Goal: Transaction & Acquisition: Book appointment/travel/reservation

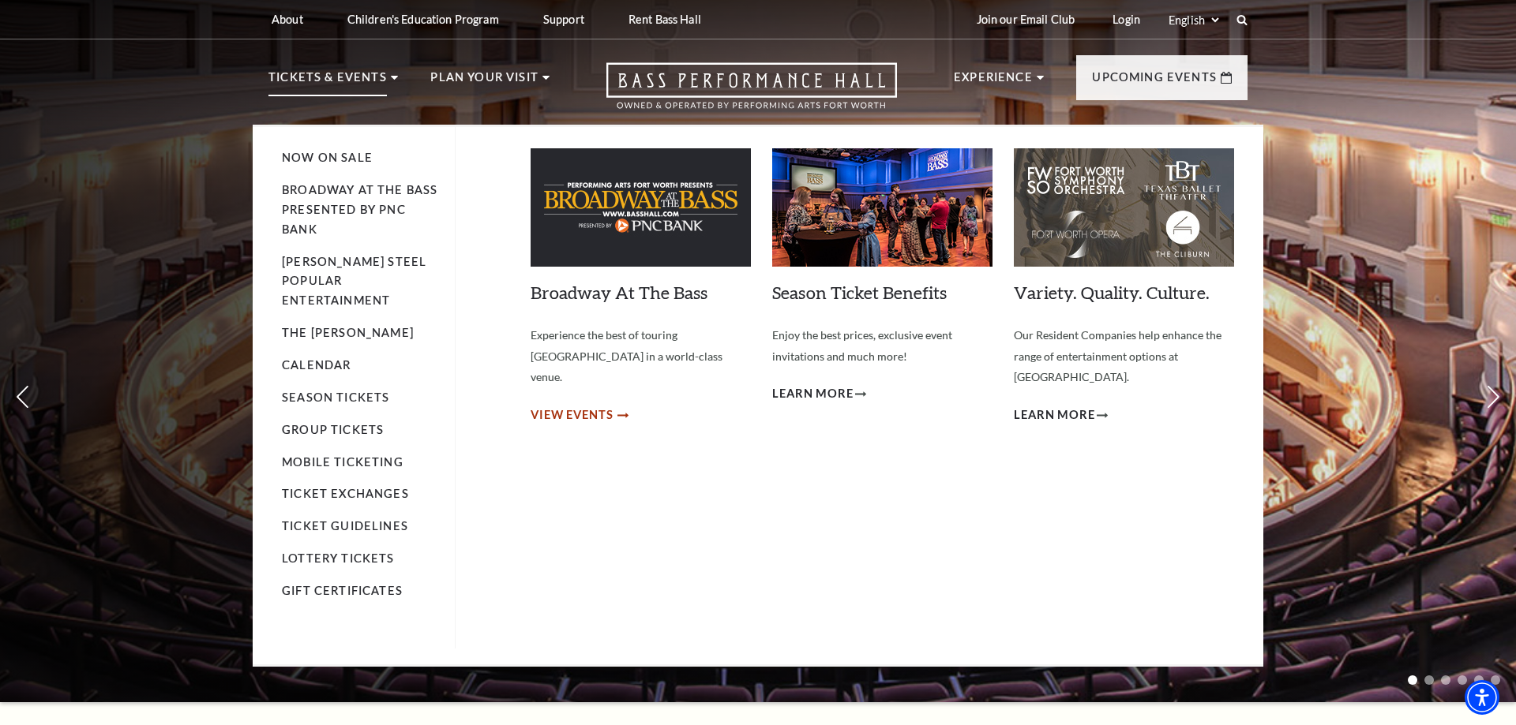
click at [594, 406] on span "View Events" at bounding box center [571, 416] width 83 height 20
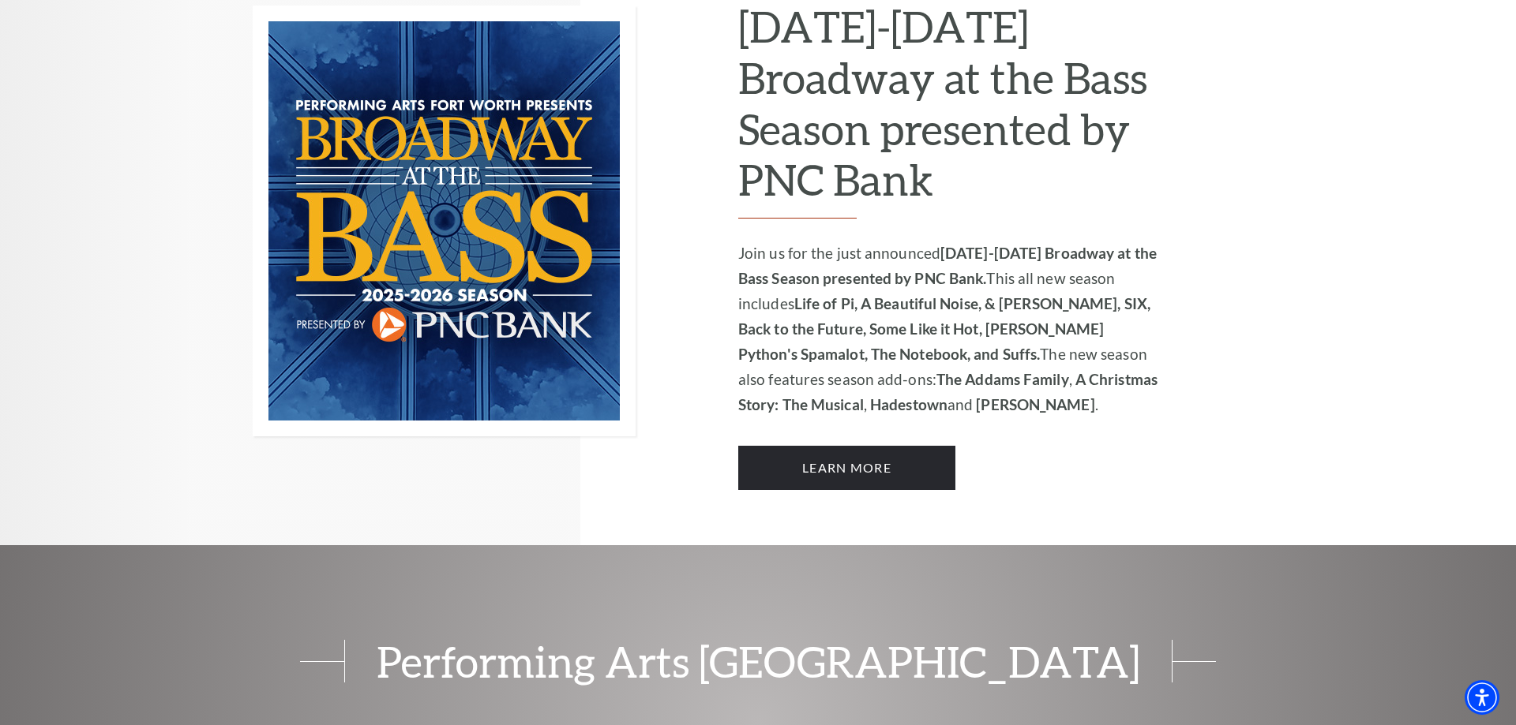
scroll to position [1127, 0]
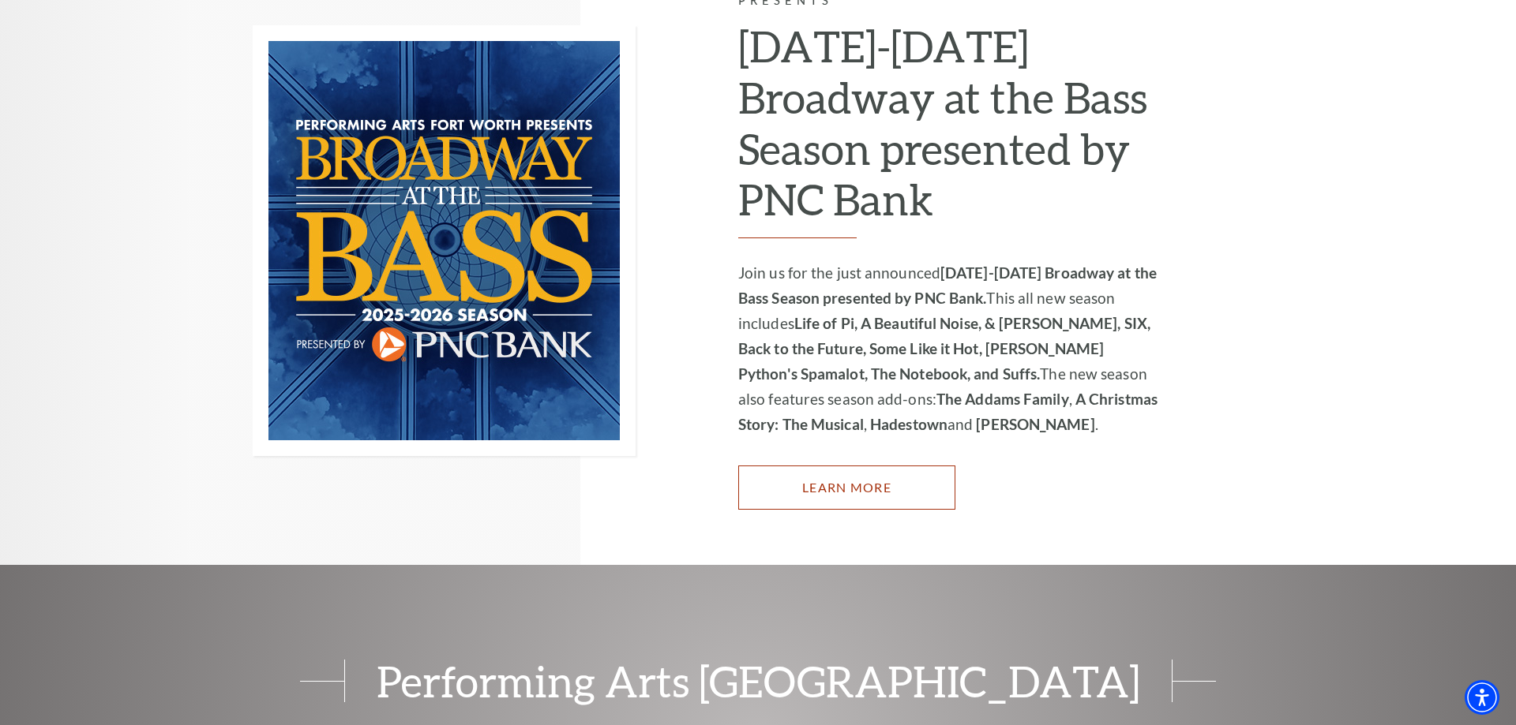
click at [864, 466] on link "Learn More" at bounding box center [846, 488] width 217 height 44
click at [860, 466] on link "Learn More" at bounding box center [846, 488] width 217 height 44
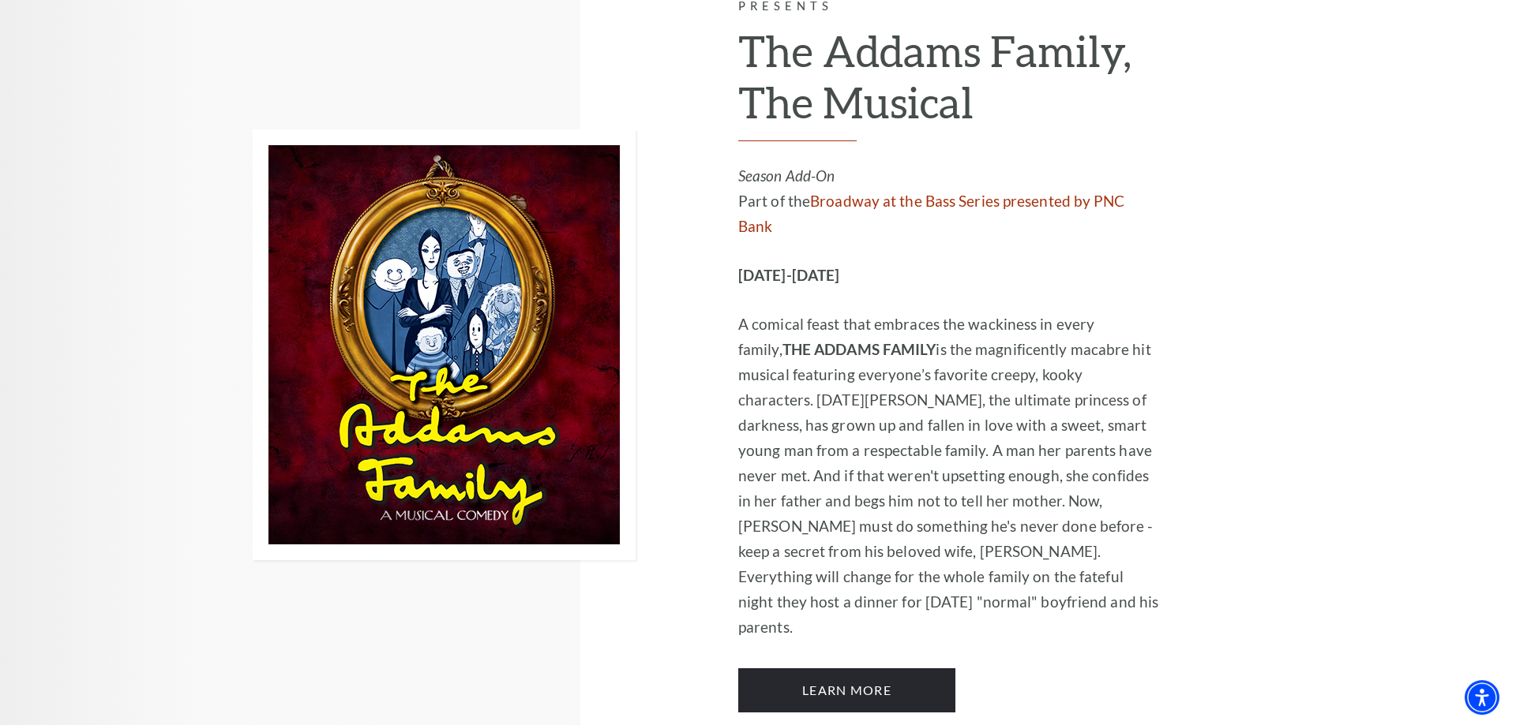
scroll to position [3060, 0]
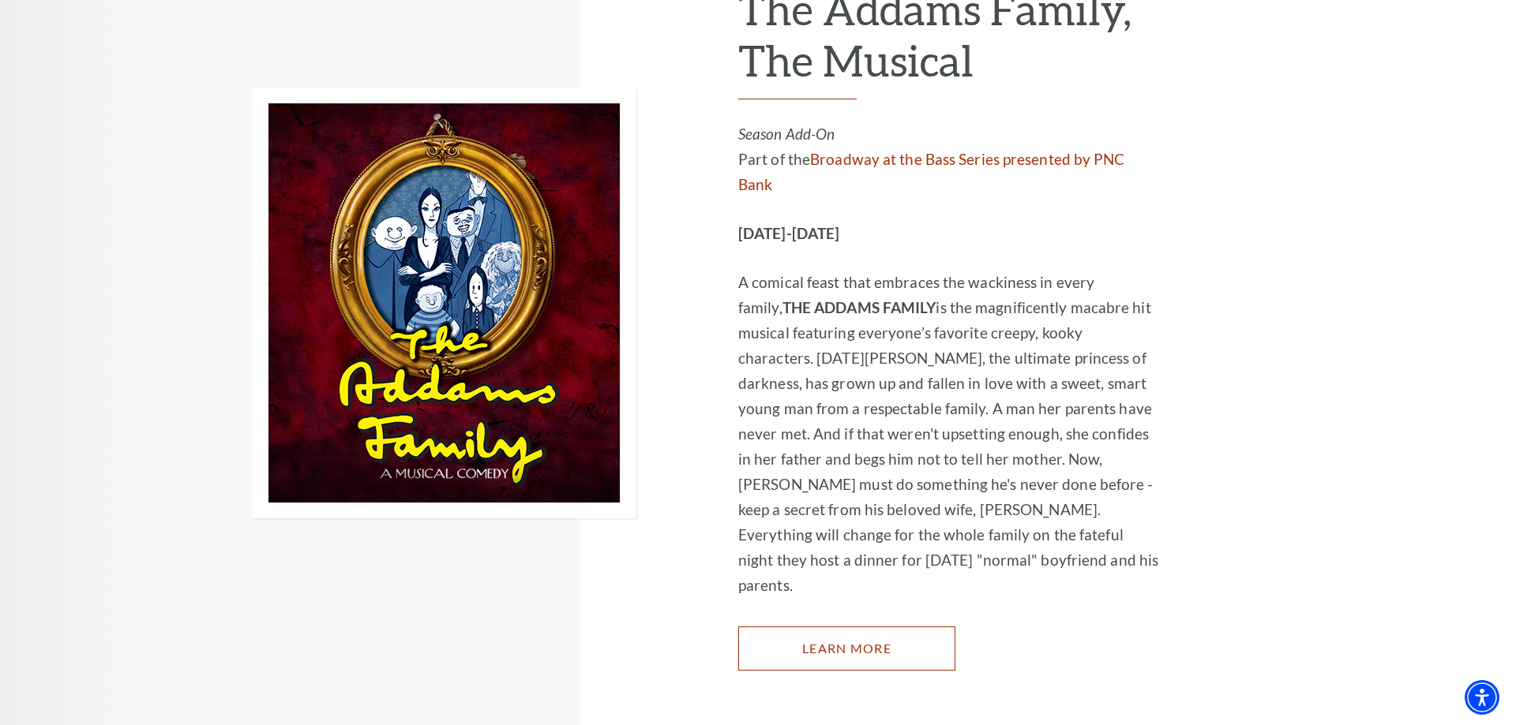
click at [883, 627] on link "Learn More" at bounding box center [846, 649] width 217 height 44
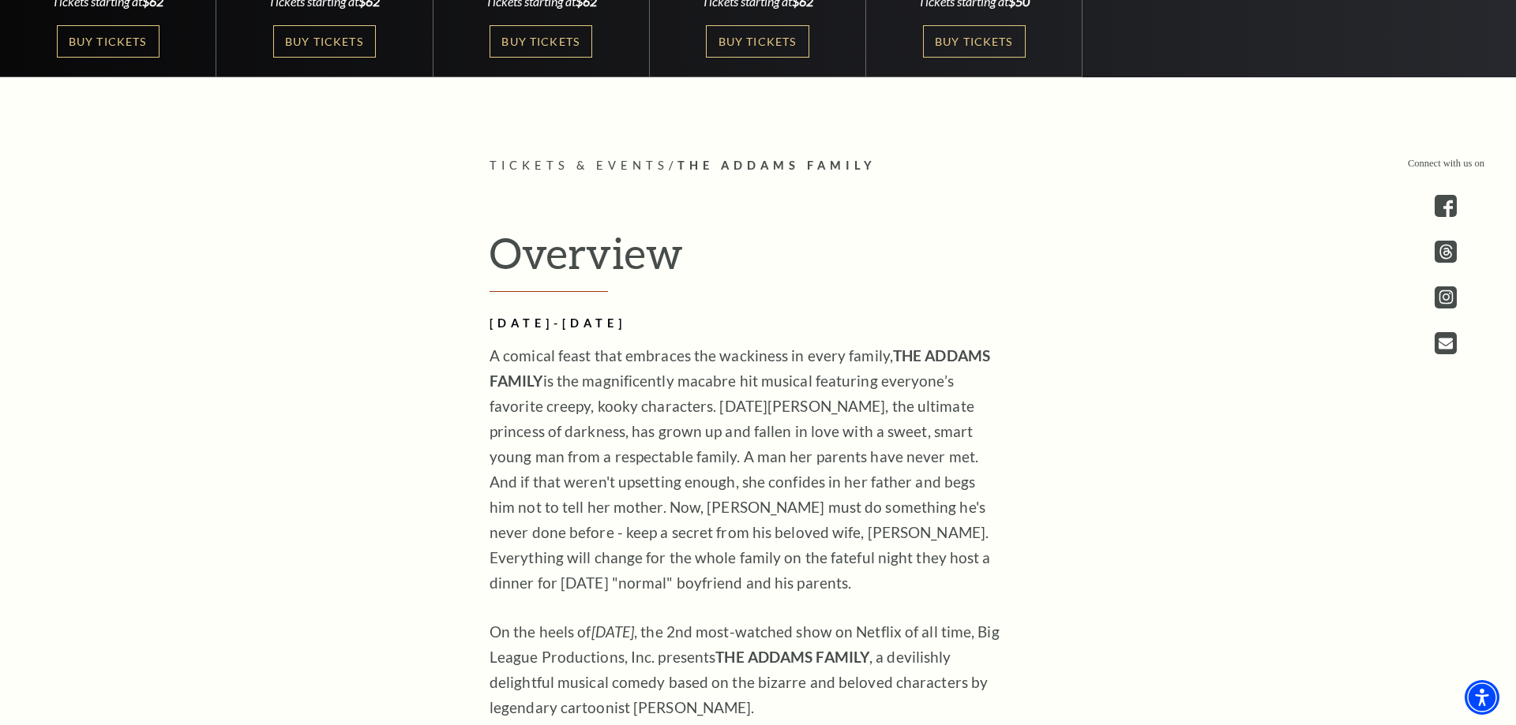
scroll to position [322, 0]
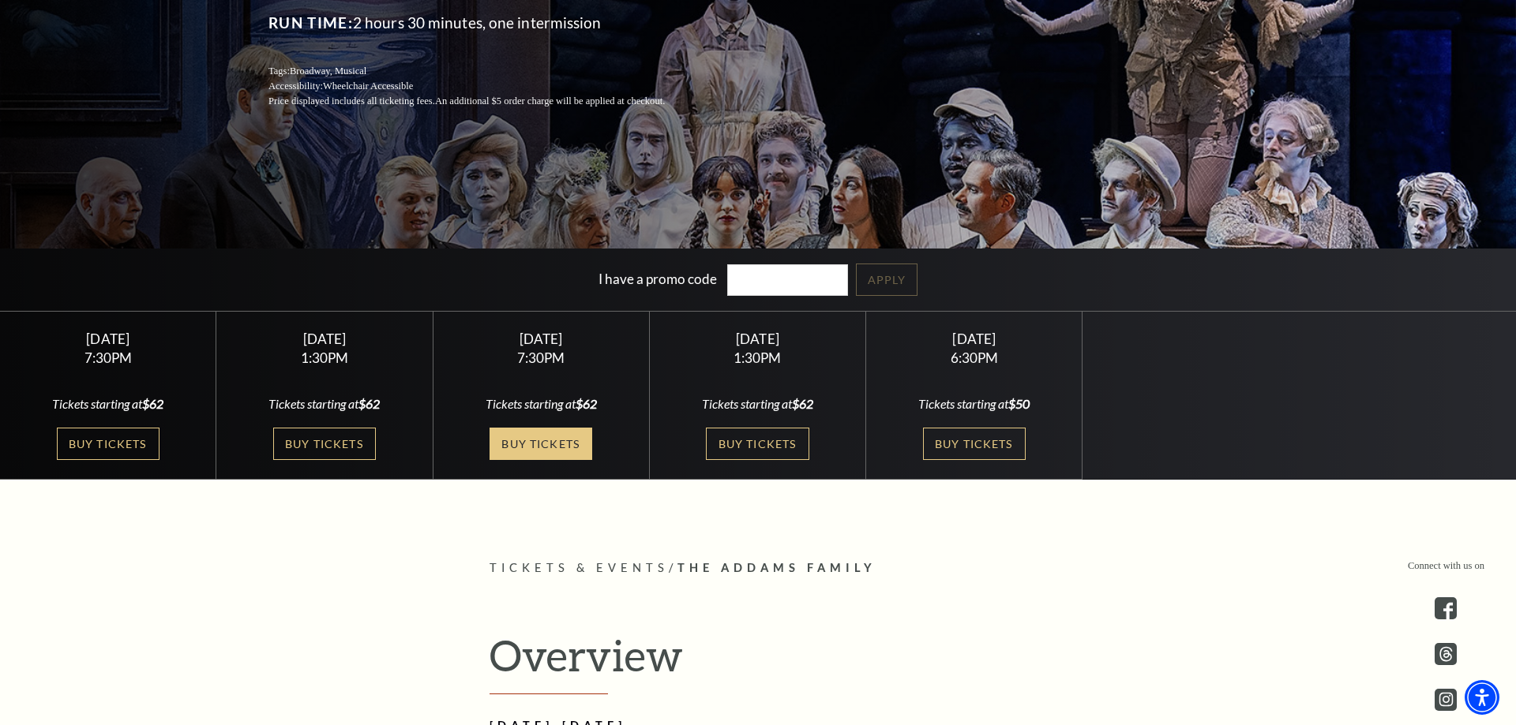
click at [524, 446] on link "Buy Tickets" at bounding box center [540, 444] width 103 height 32
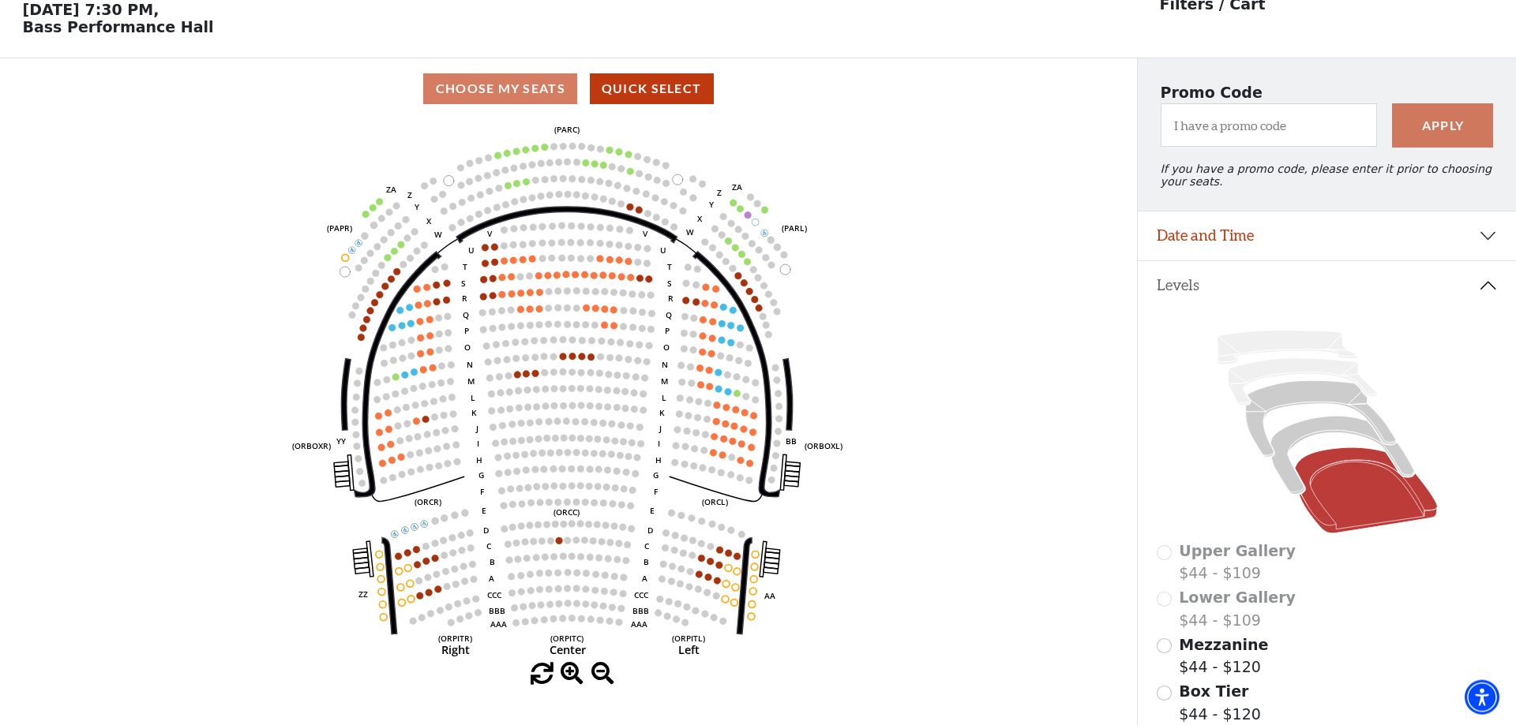
scroll to position [73, 0]
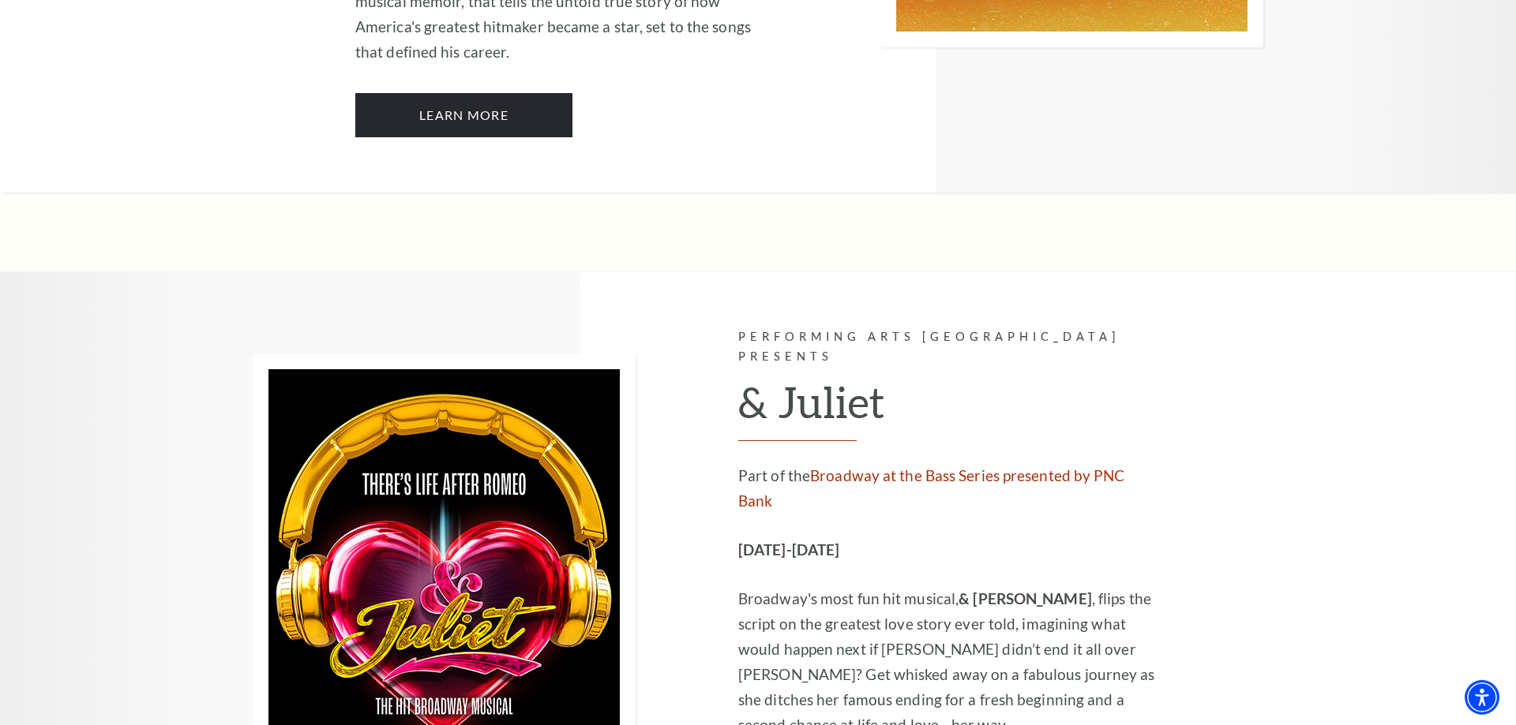
scroll to position [4428, 0]
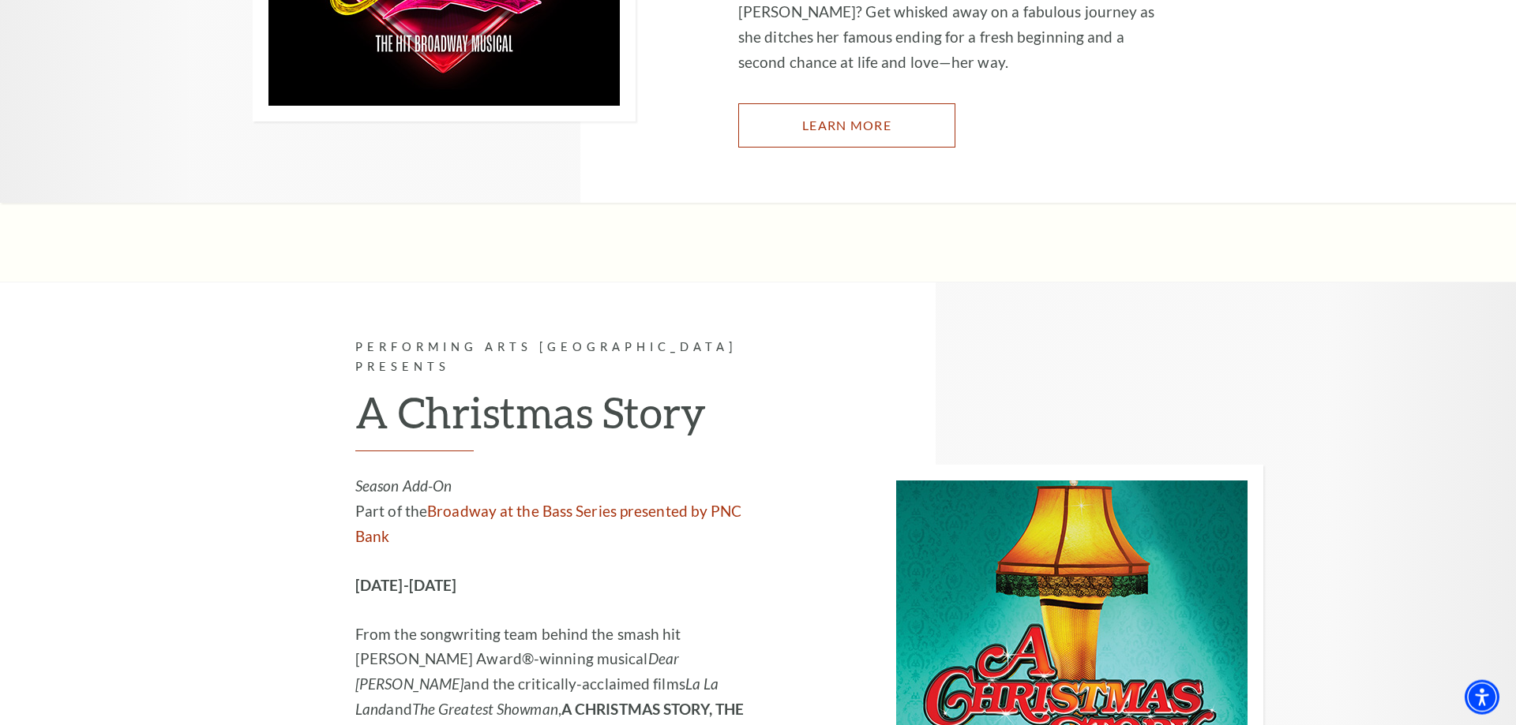
scroll to position [5073, 0]
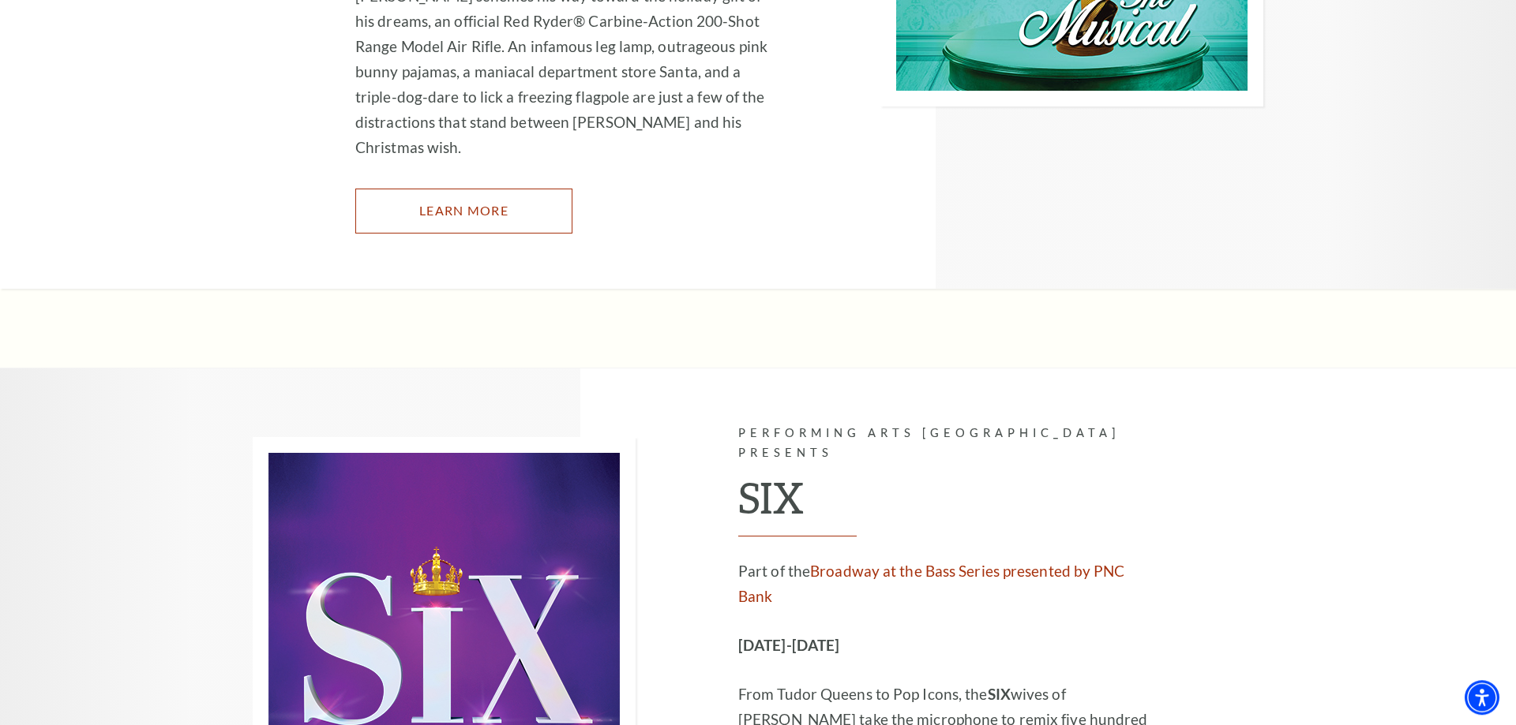
scroll to position [5878, 0]
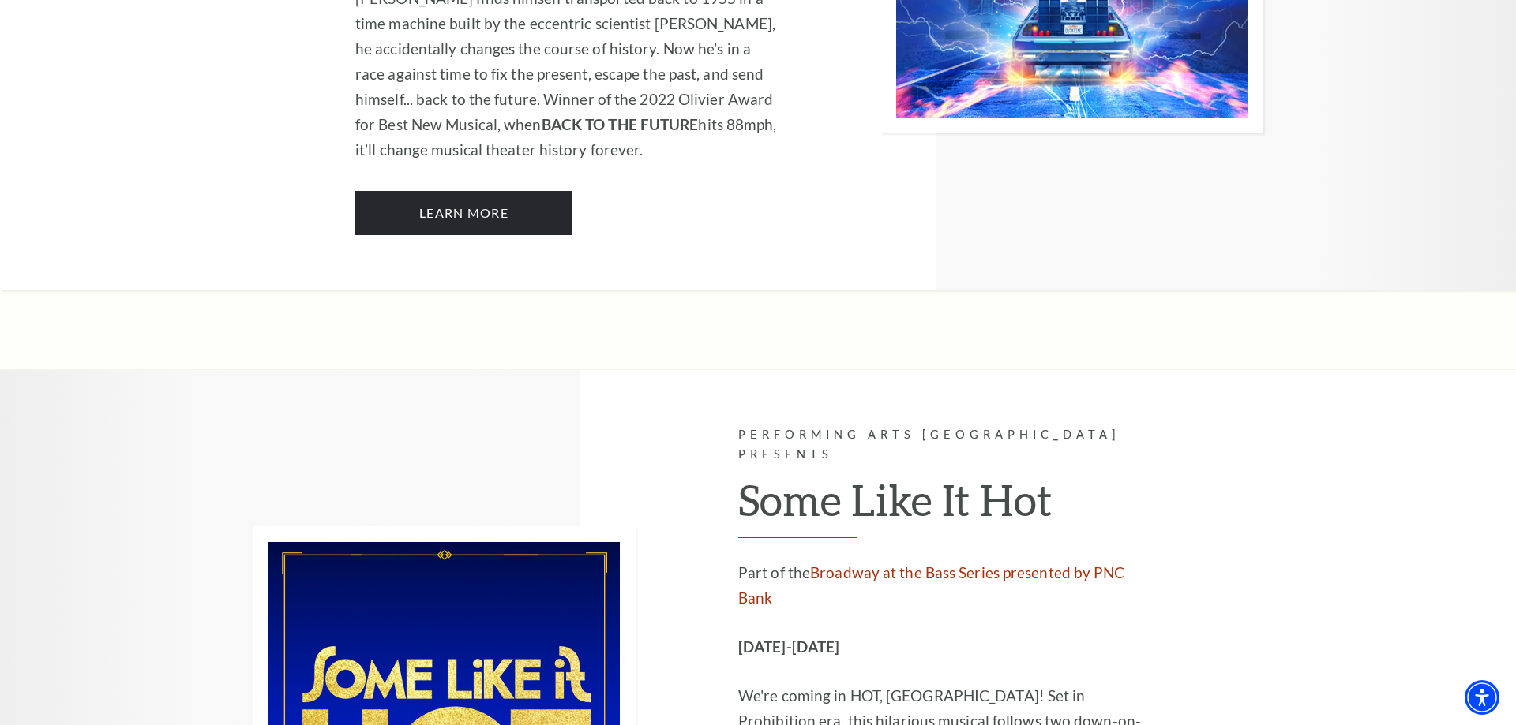
scroll to position [7327, 0]
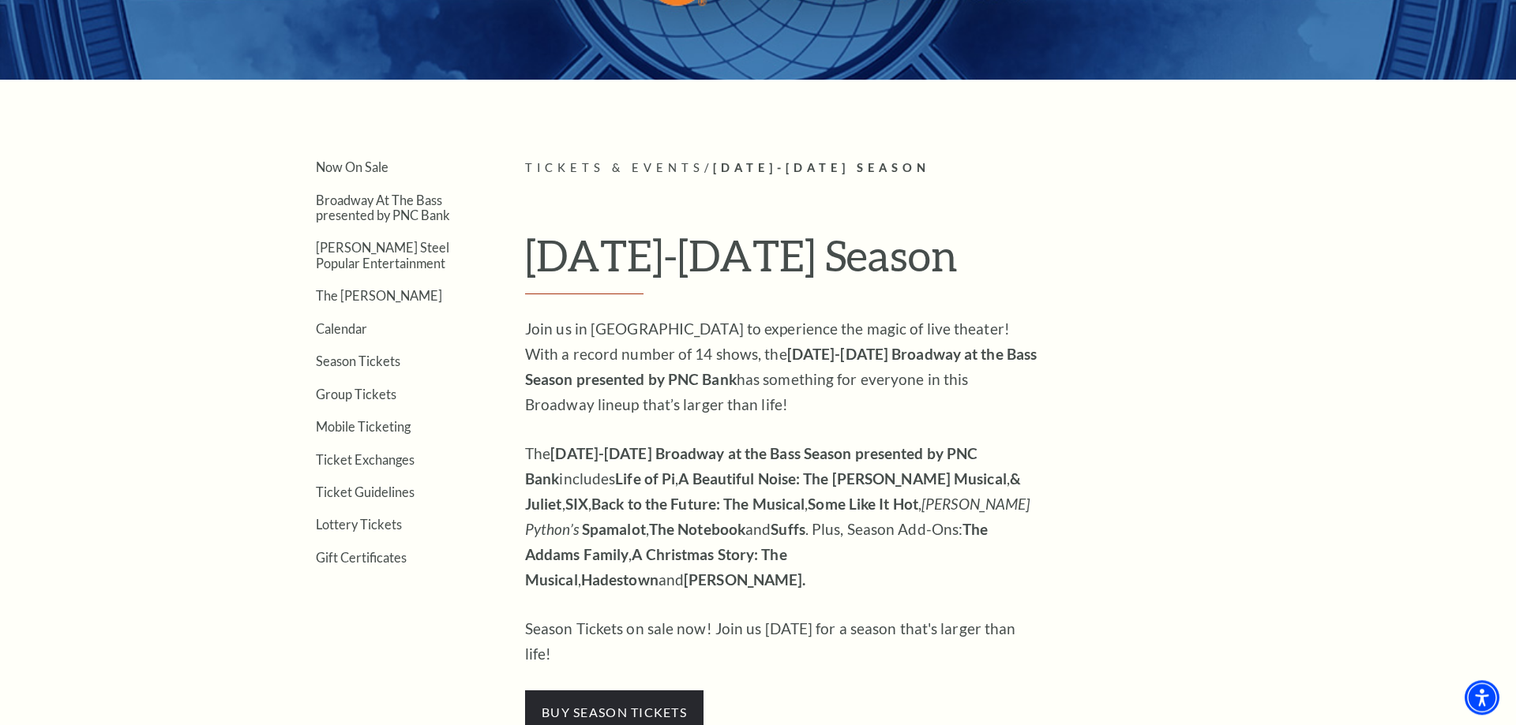
scroll to position [322, 0]
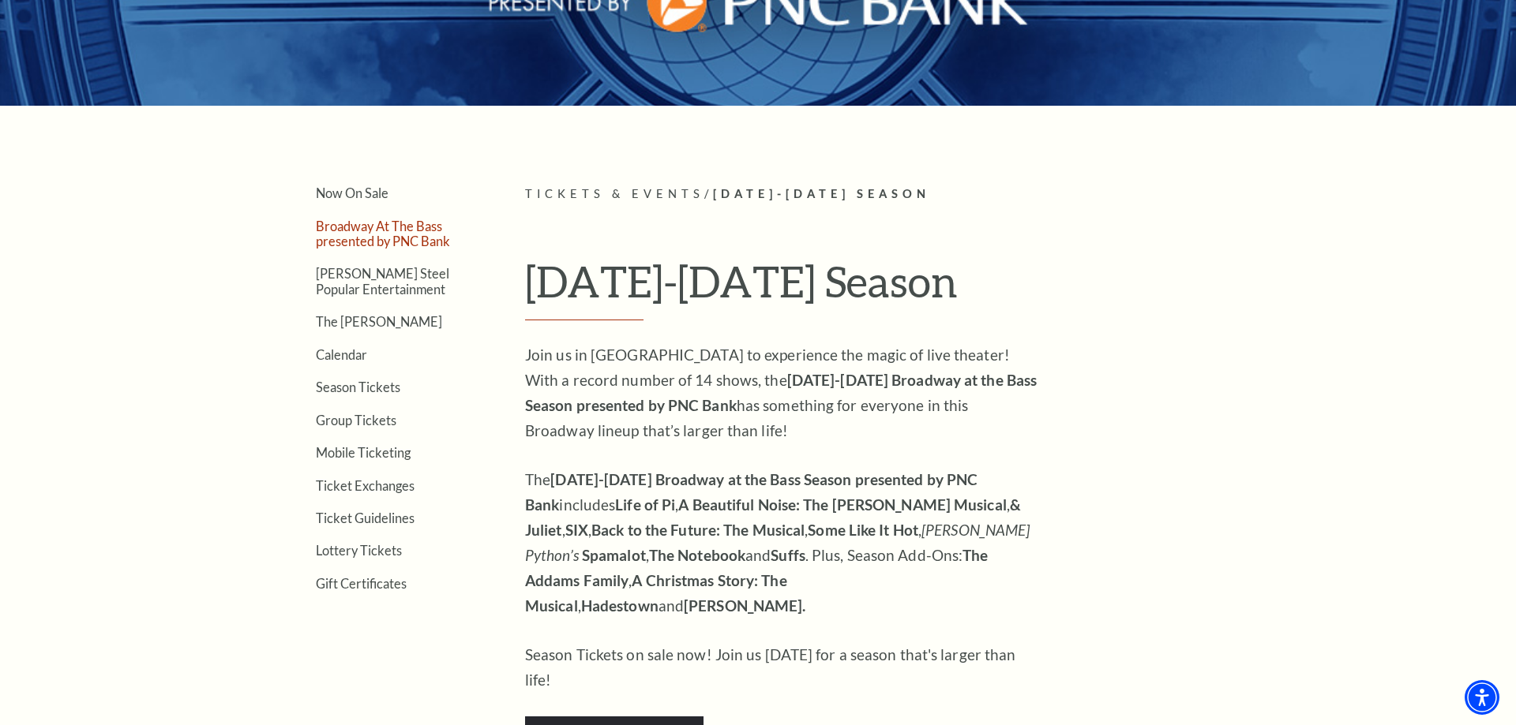
click at [388, 238] on link "Broadway At The Bass presented by PNC Bank" at bounding box center [383, 234] width 134 height 30
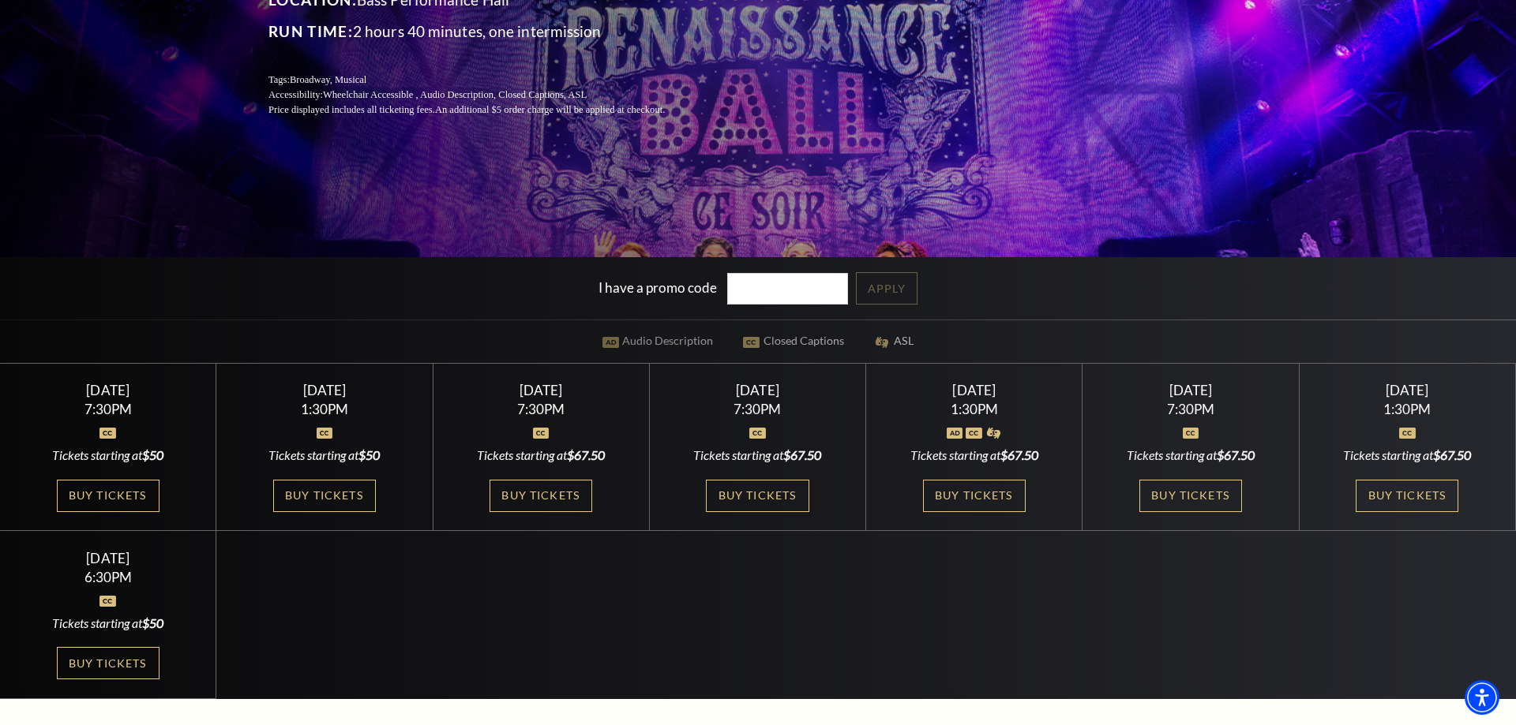
scroll to position [322, 0]
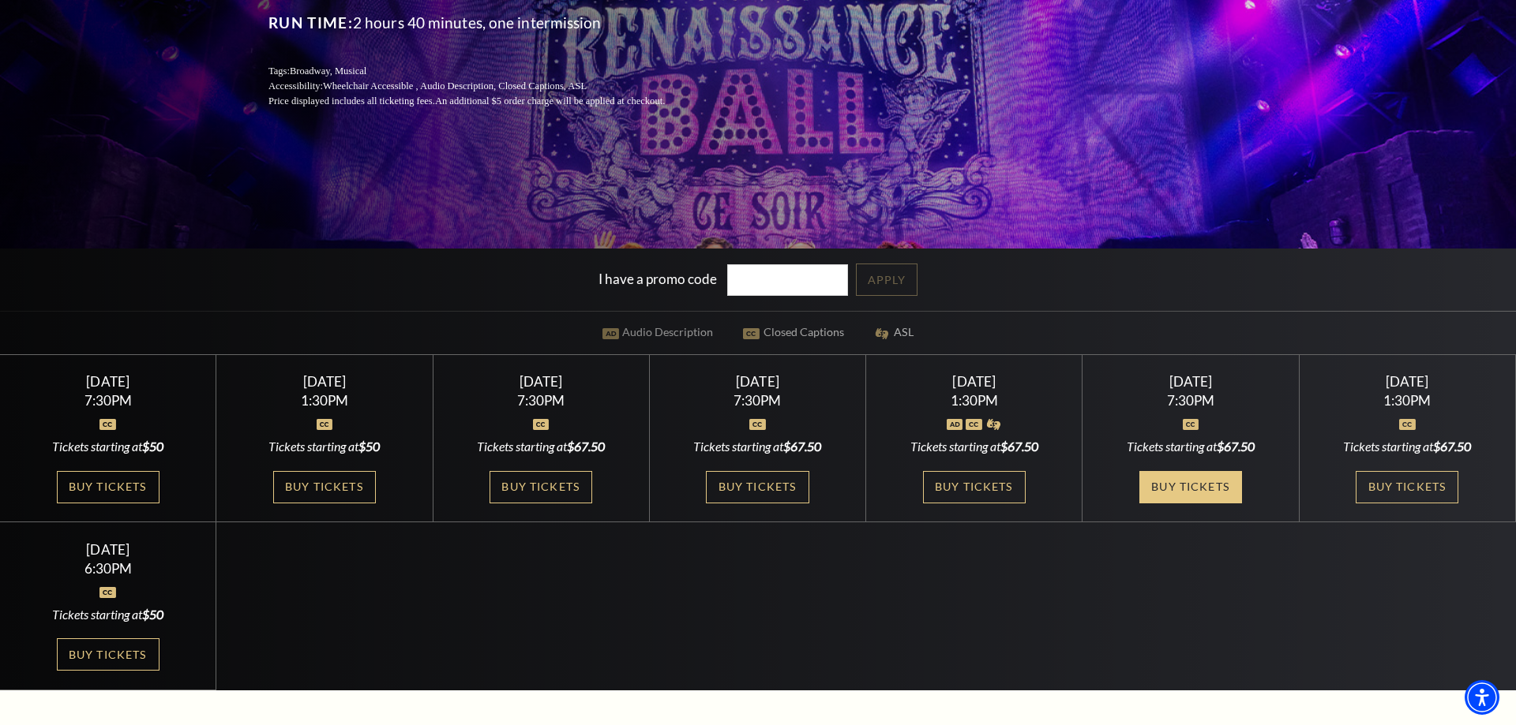
click at [1216, 492] on link "Buy Tickets" at bounding box center [1190, 487] width 103 height 32
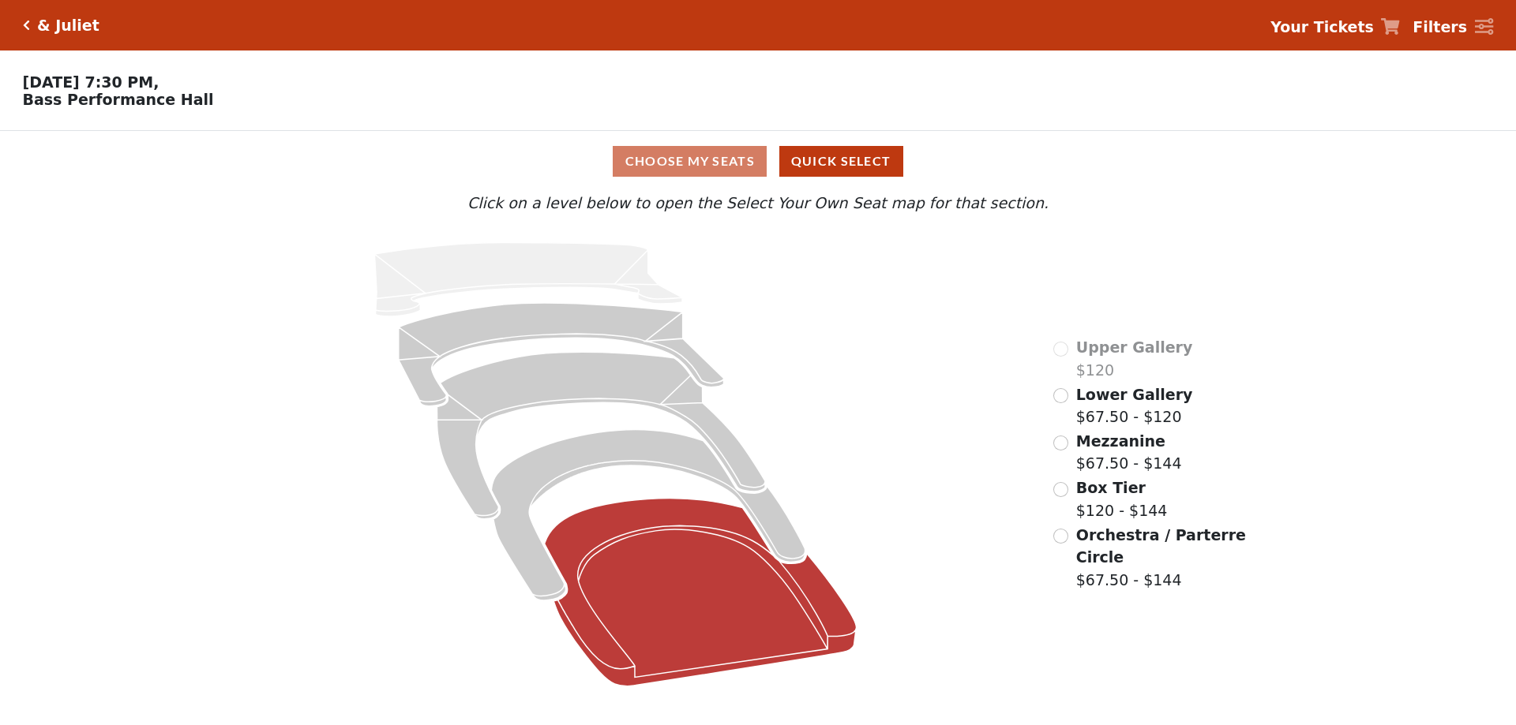
click at [725, 578] on icon at bounding box center [701, 593] width 312 height 188
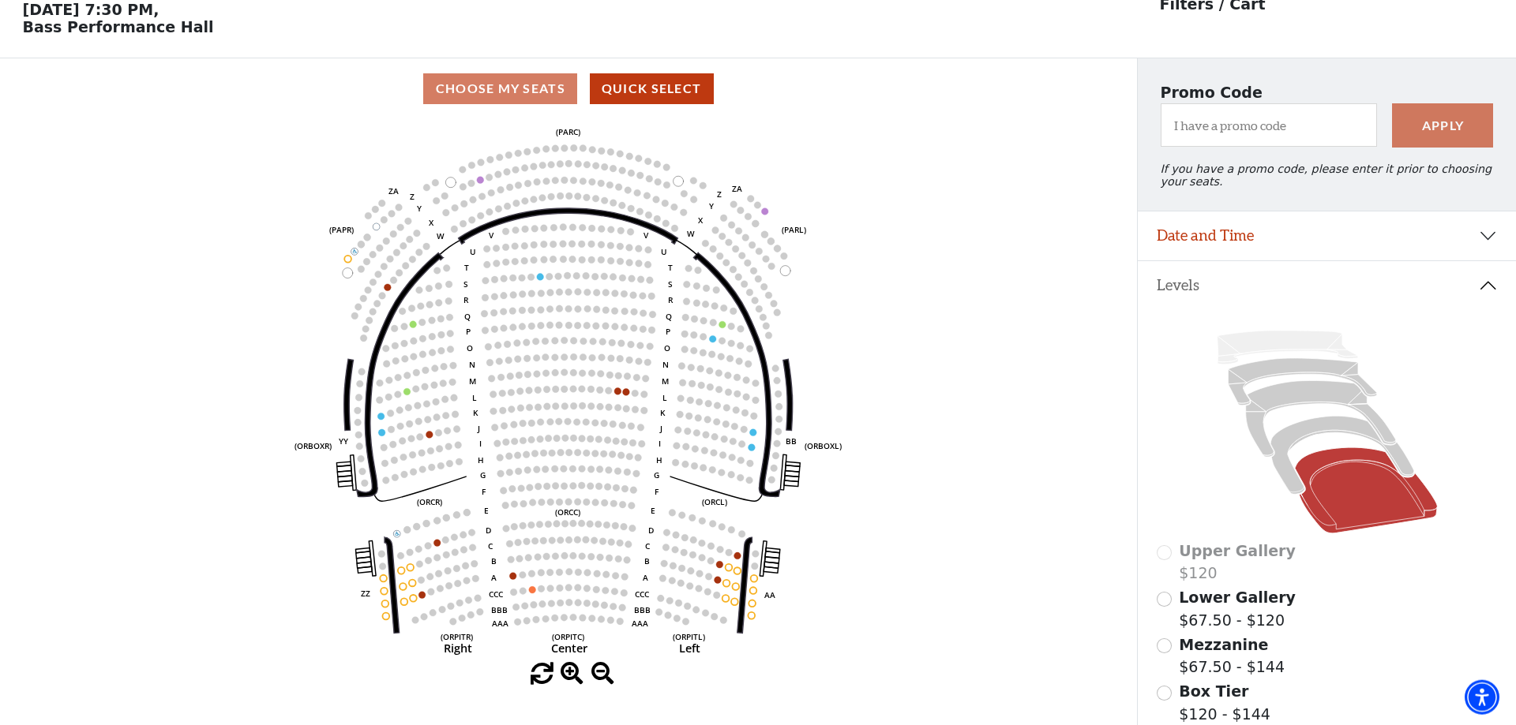
scroll to position [73, 0]
click at [1291, 489] on icon at bounding box center [1341, 455] width 143 height 78
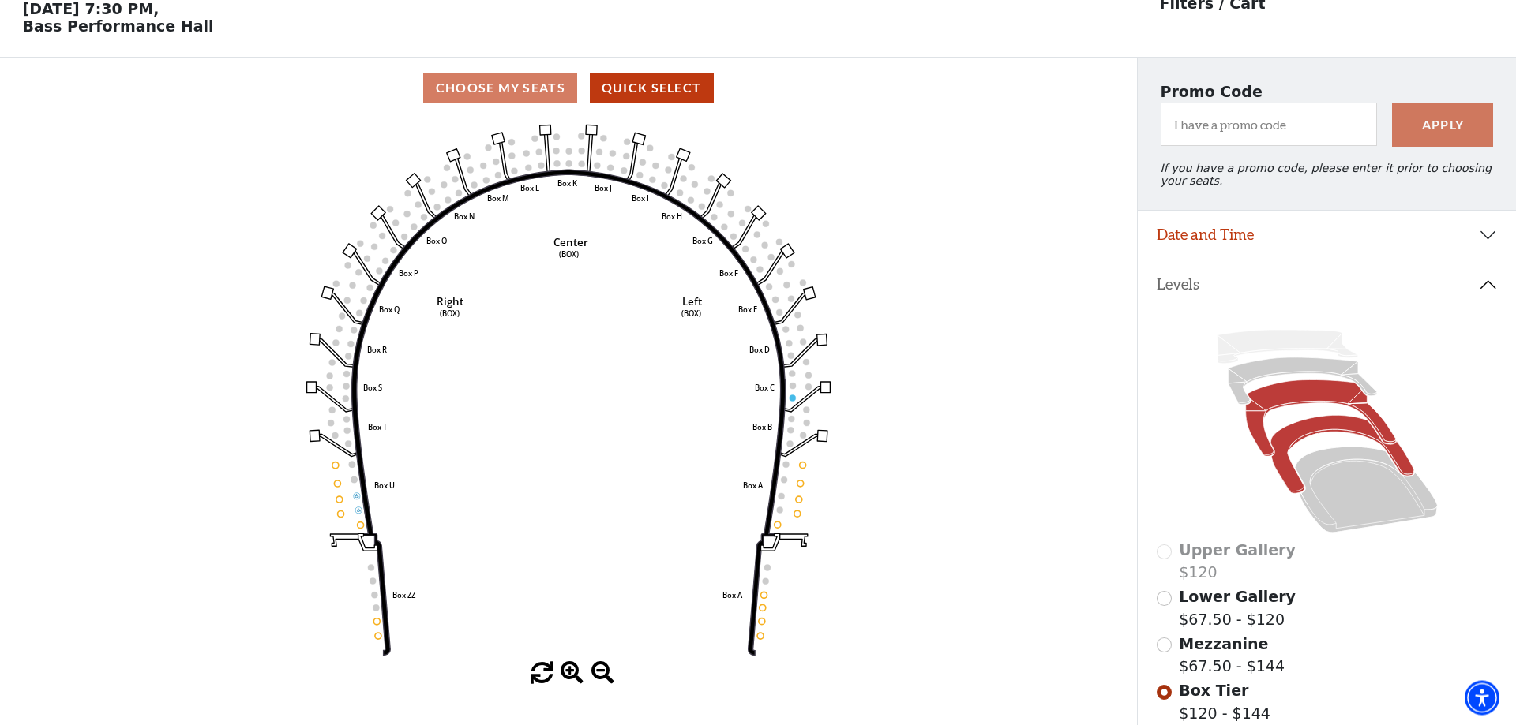
click at [1258, 446] on icon at bounding box center [1320, 418] width 150 height 77
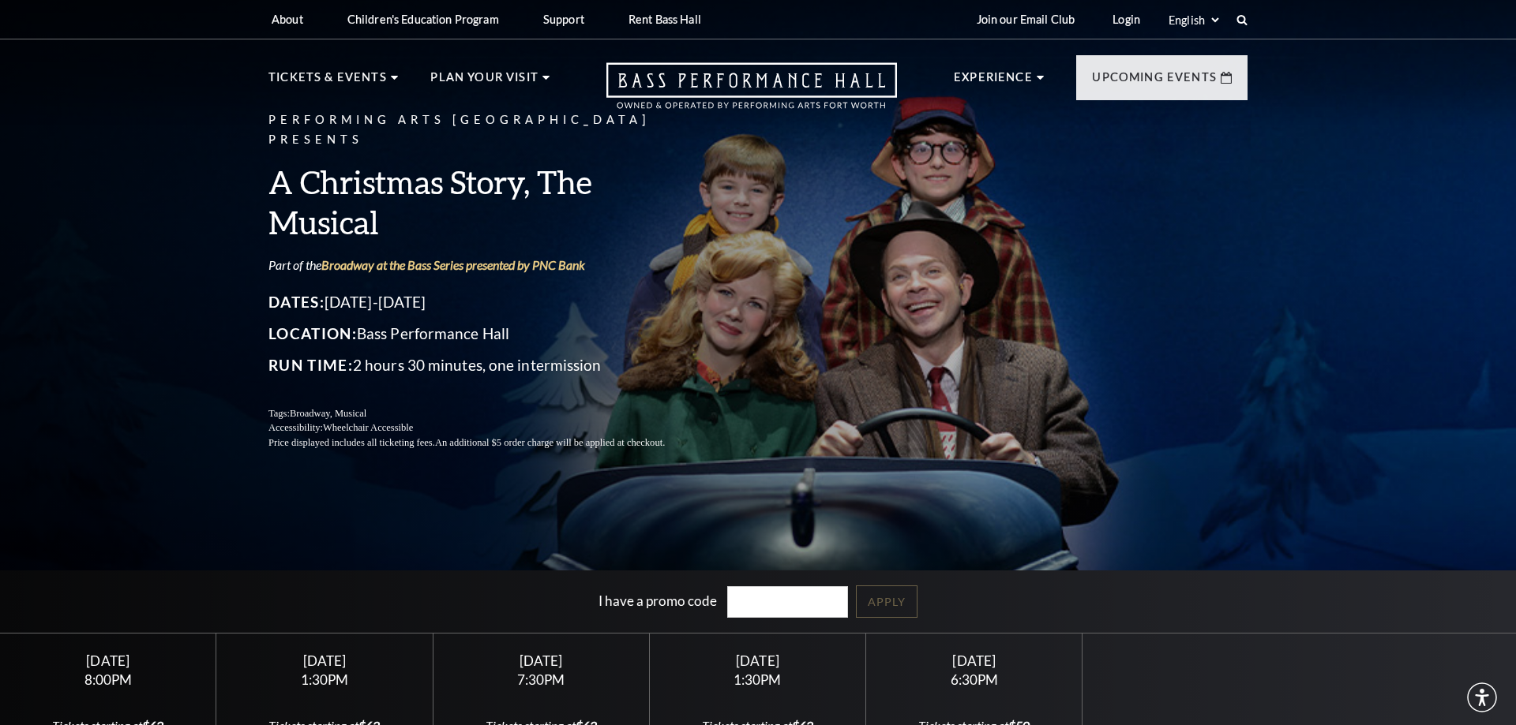
scroll to position [161, 0]
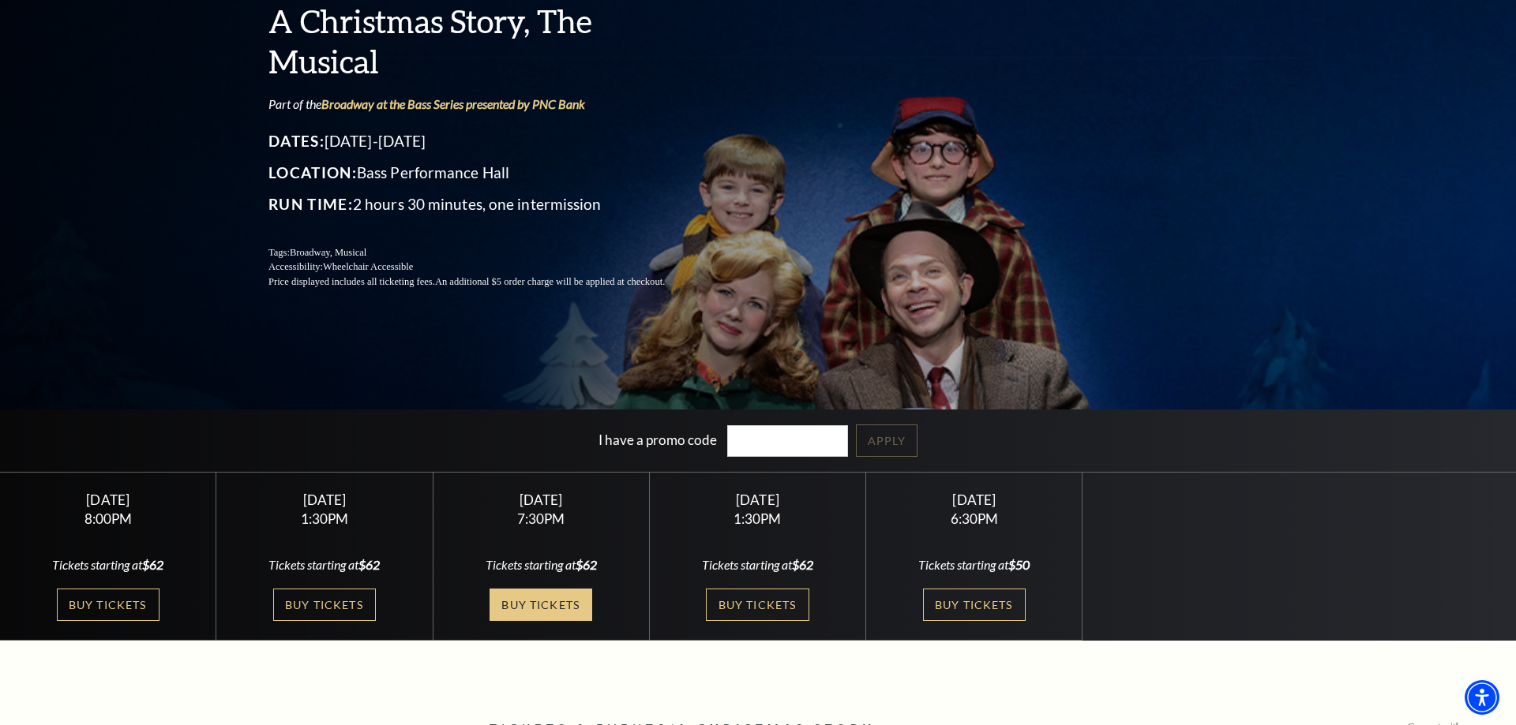
click at [545, 615] on link "Buy Tickets" at bounding box center [540, 605] width 103 height 32
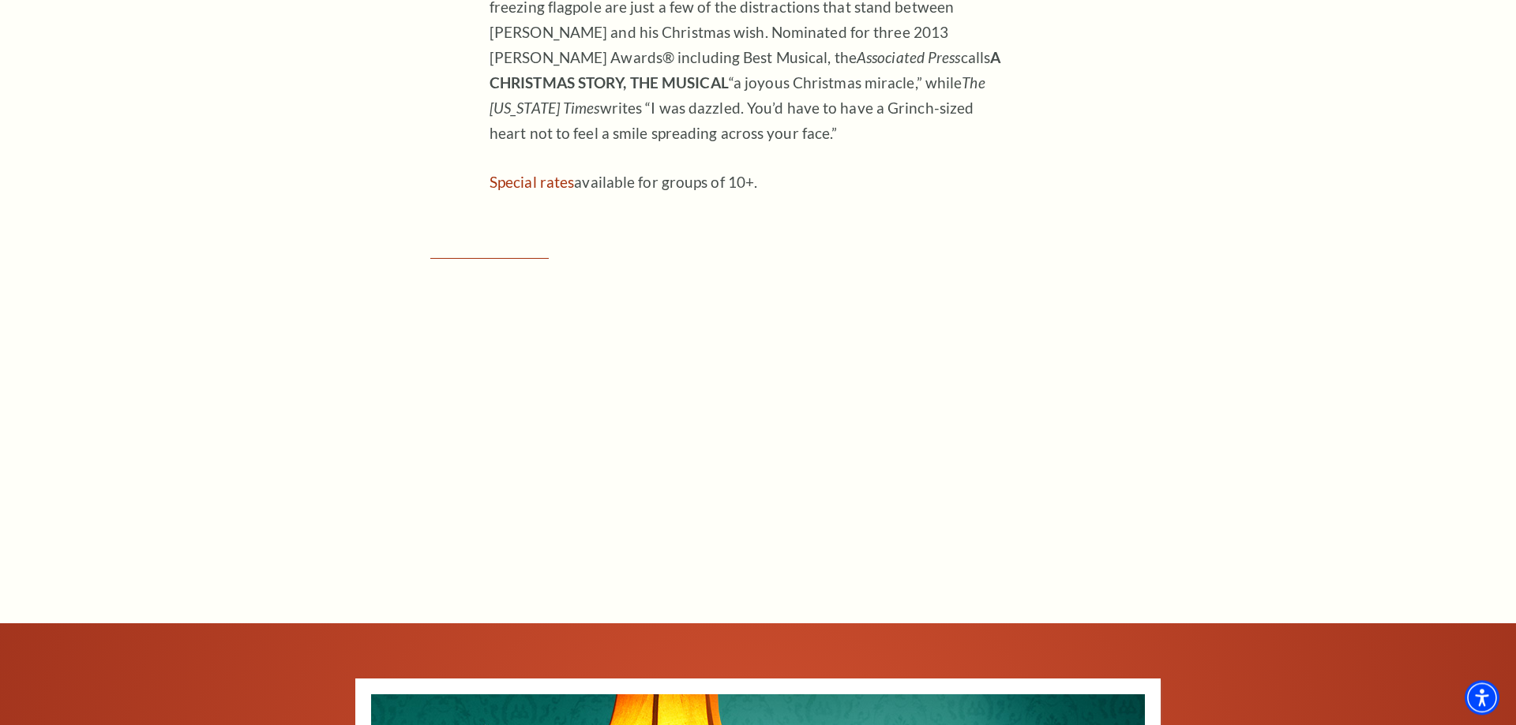
scroll to position [1257, 0]
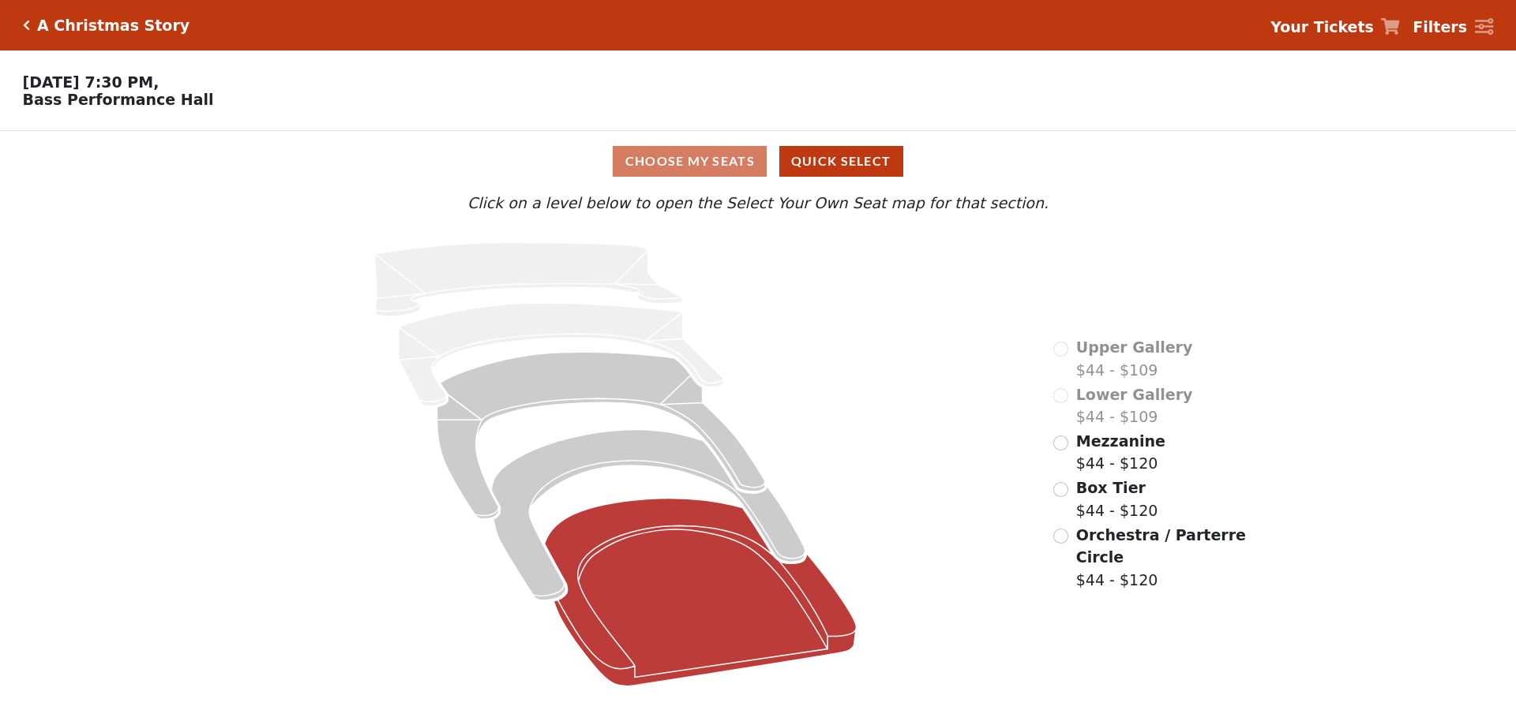
click at [773, 604] on icon at bounding box center [701, 593] width 312 height 188
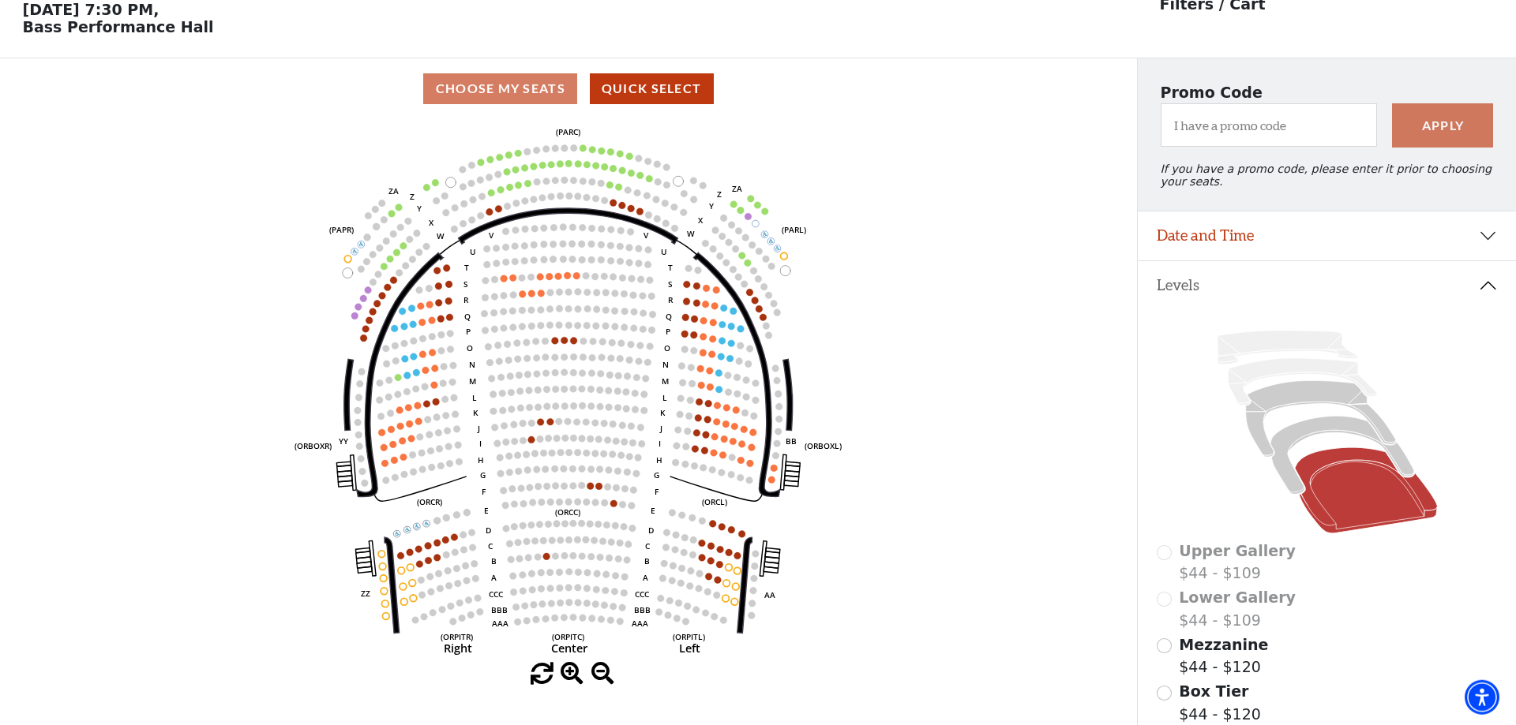
scroll to position [73, 0]
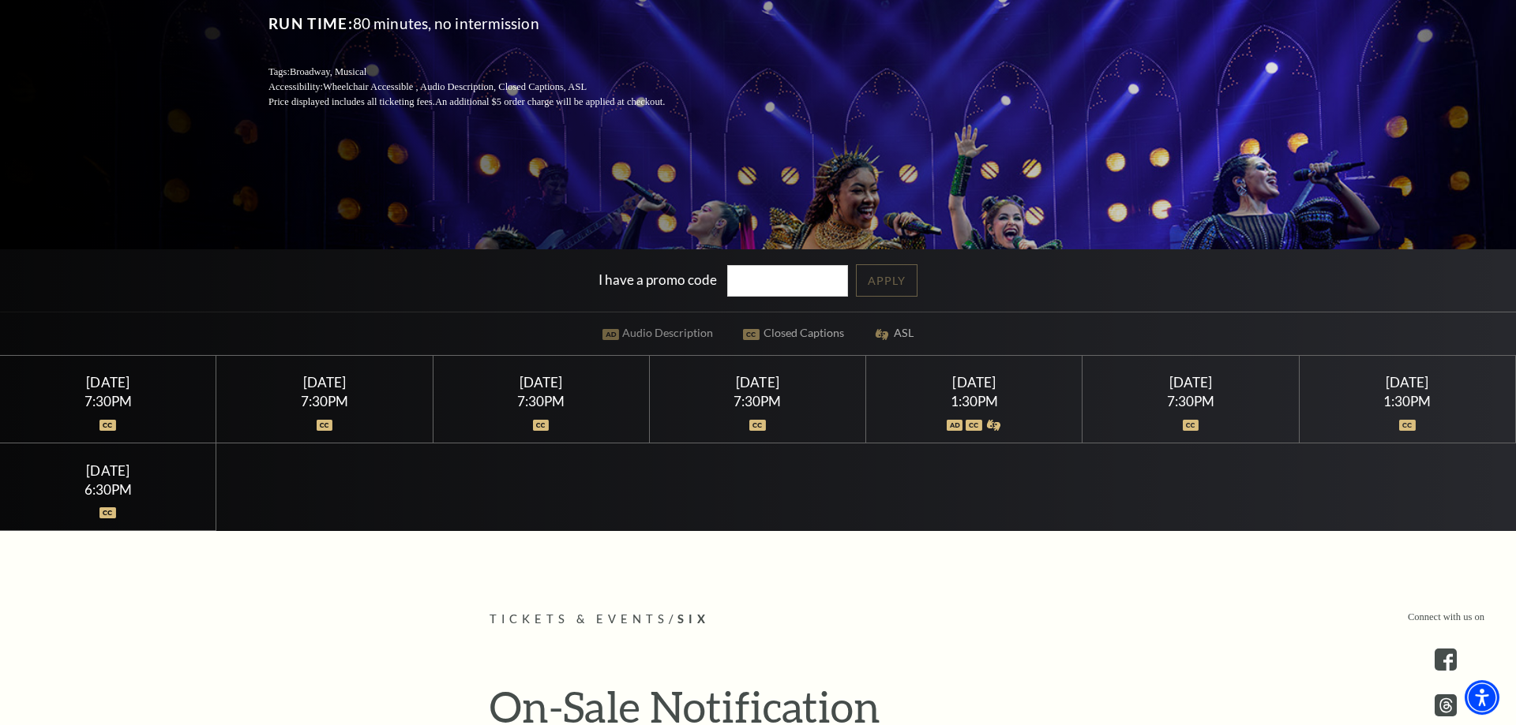
scroll to position [322, 0]
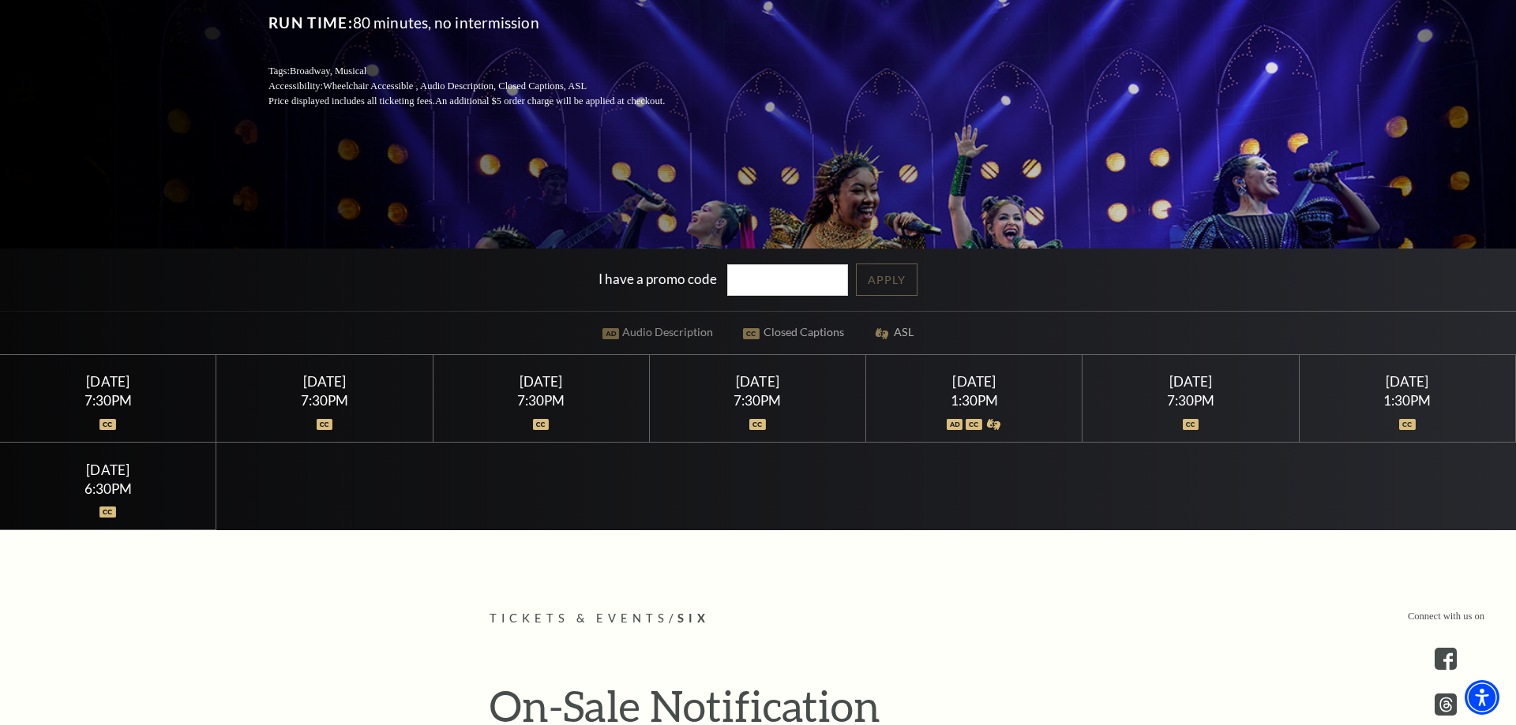
click at [1199, 388] on div "Saturday February 14" at bounding box center [1190, 381] width 178 height 17
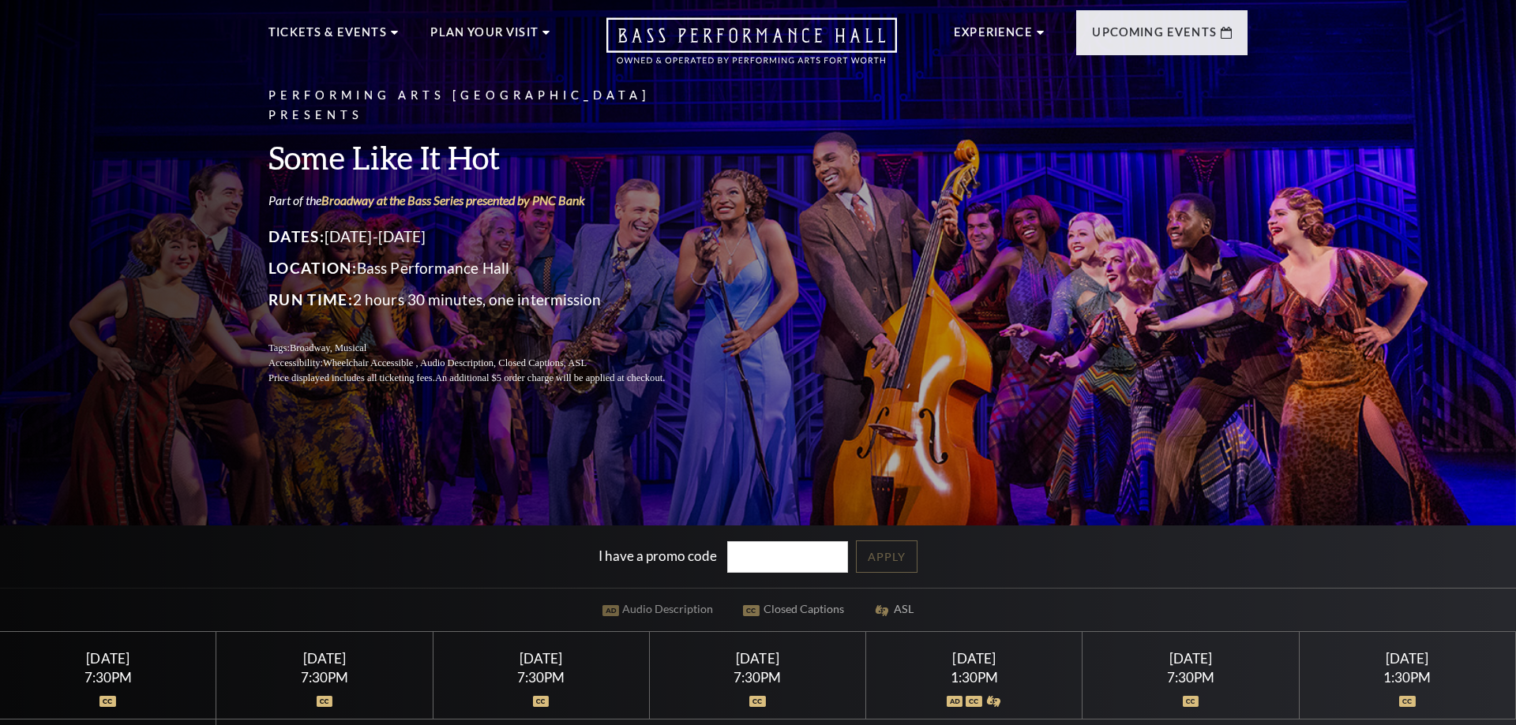
scroll to position [242, 0]
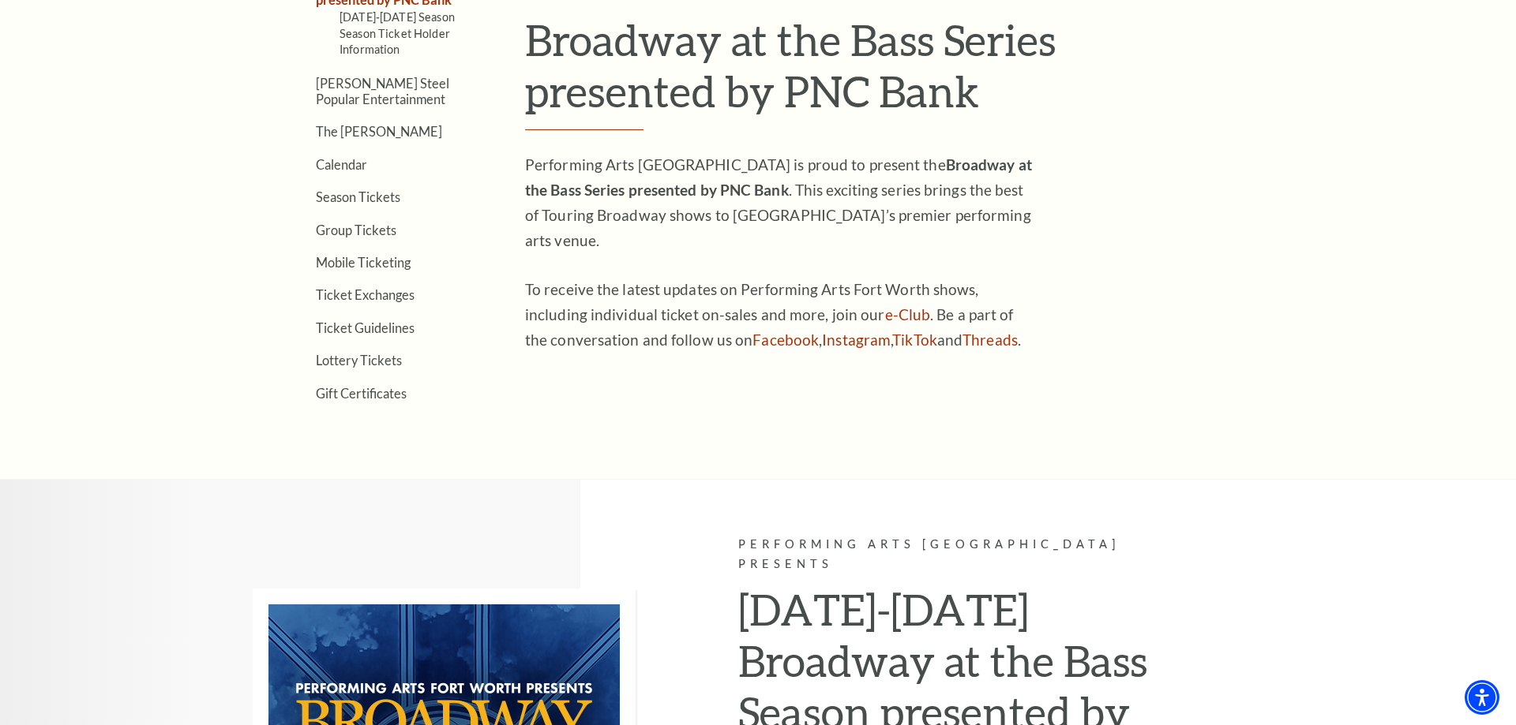
scroll to position [1047, 0]
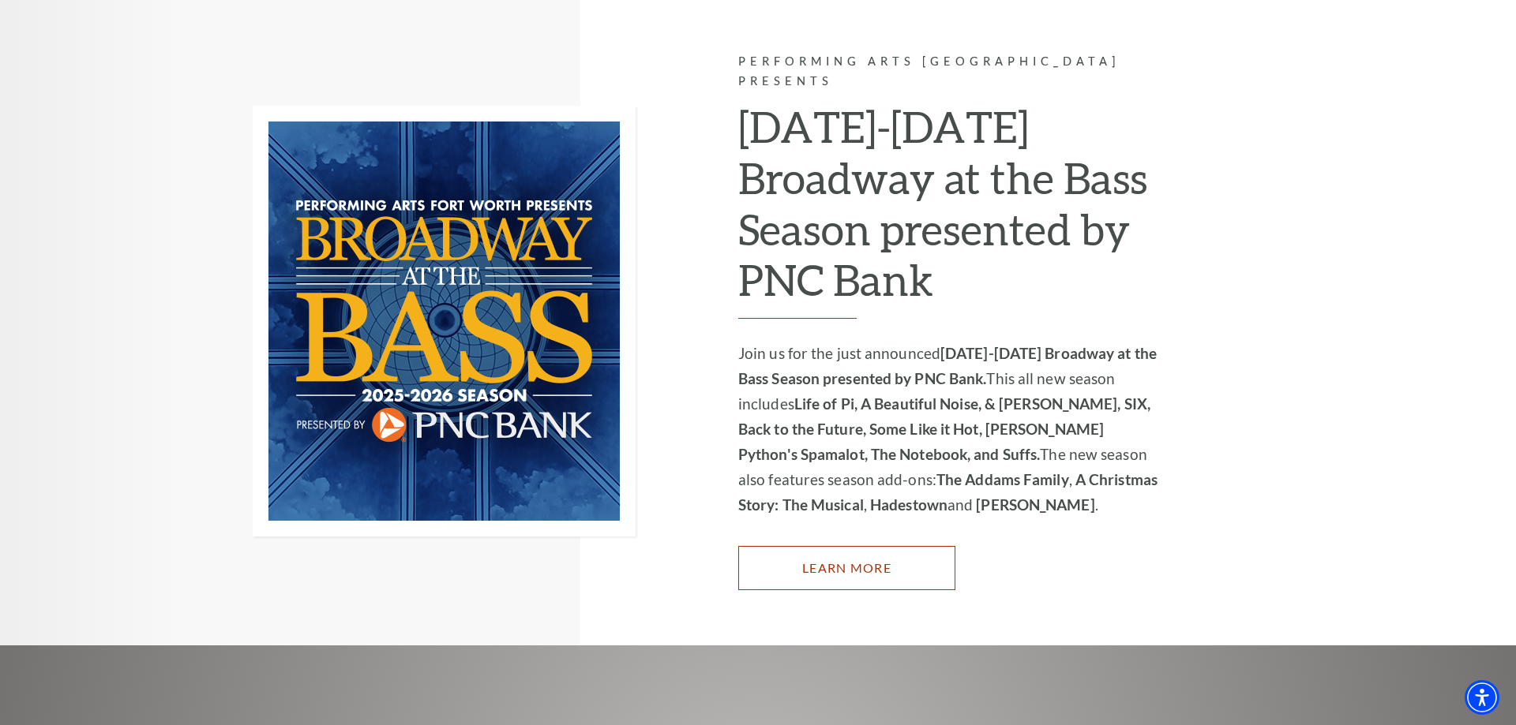
click at [877, 546] on link "Learn More" at bounding box center [846, 568] width 217 height 44
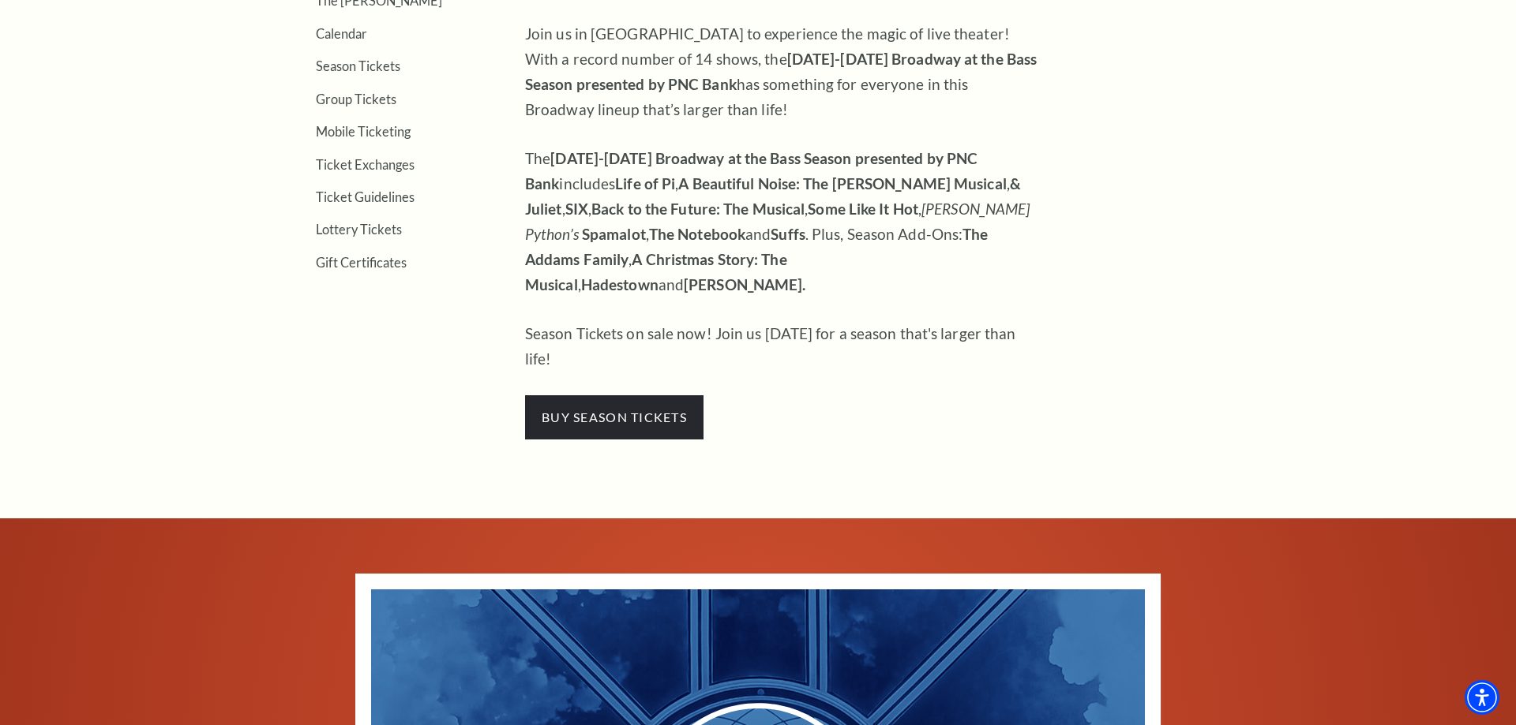
scroll to position [644, 0]
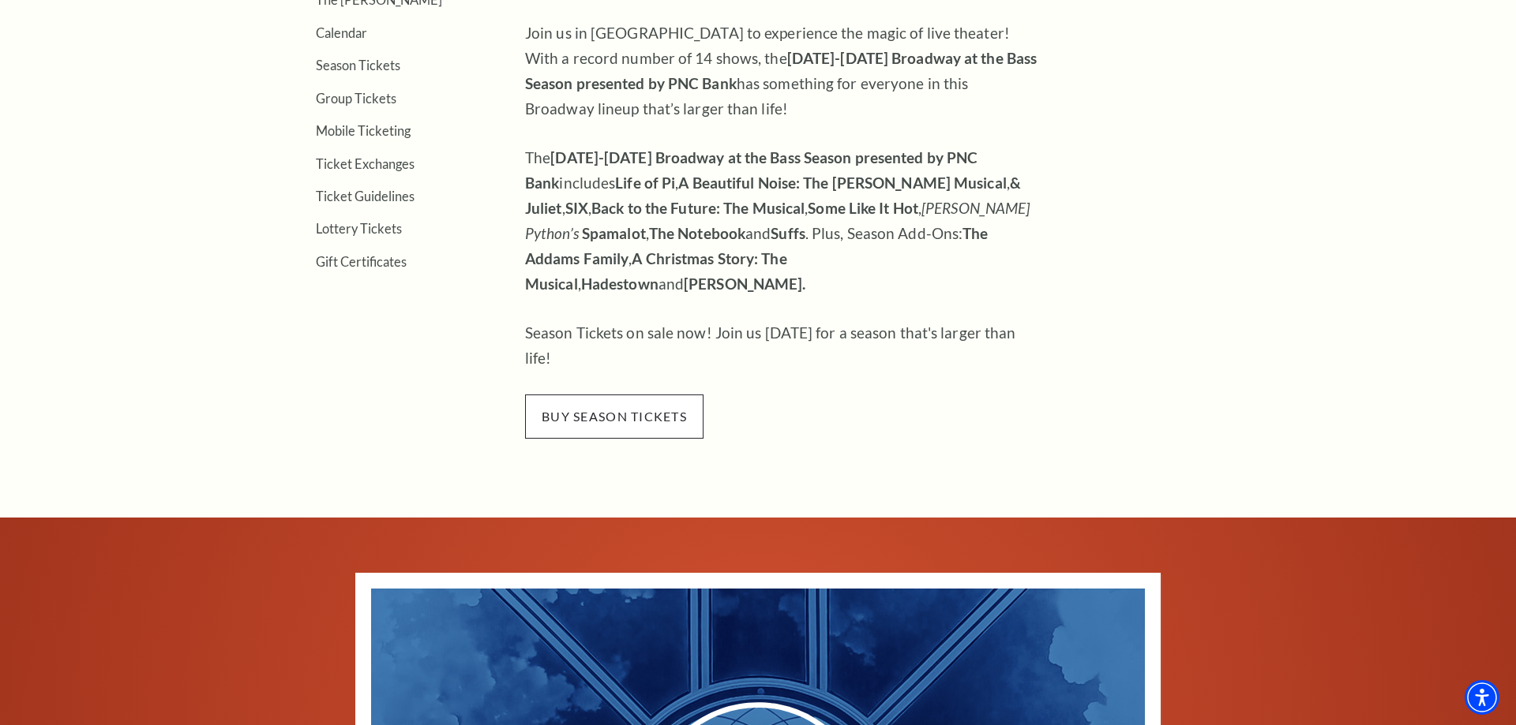
click at [611, 395] on span "buy season tickets" at bounding box center [614, 417] width 178 height 44
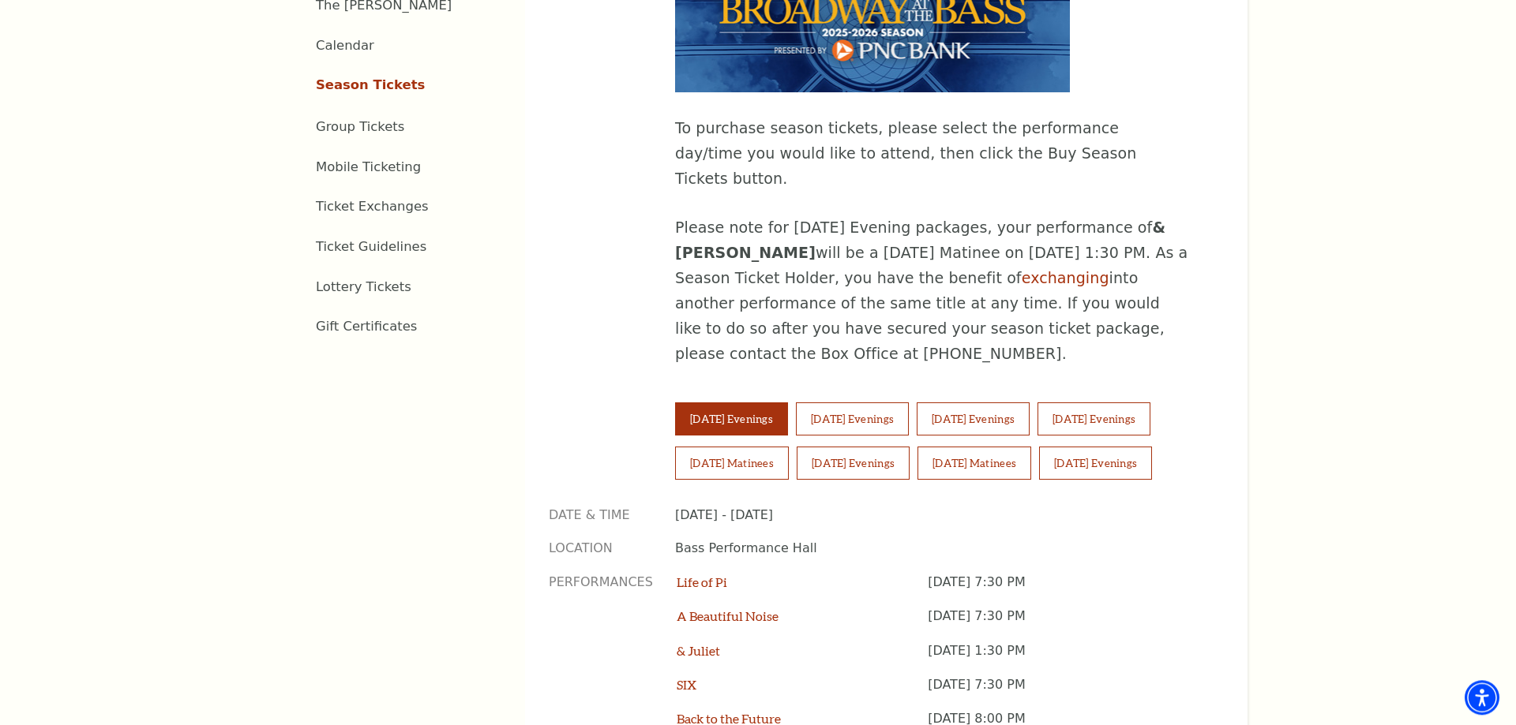
scroll to position [966, 0]
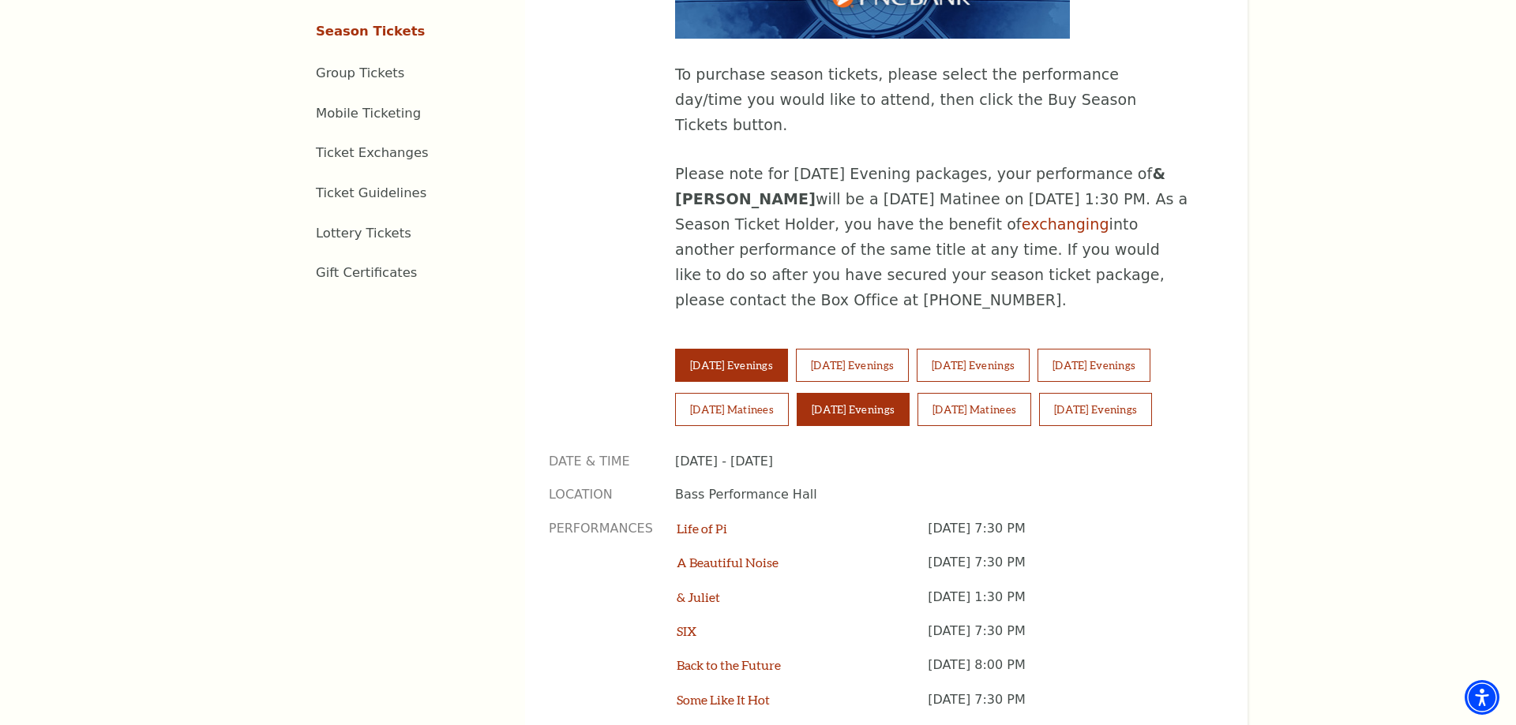
click at [853, 393] on button "[DATE] Evenings" at bounding box center [852, 409] width 113 height 33
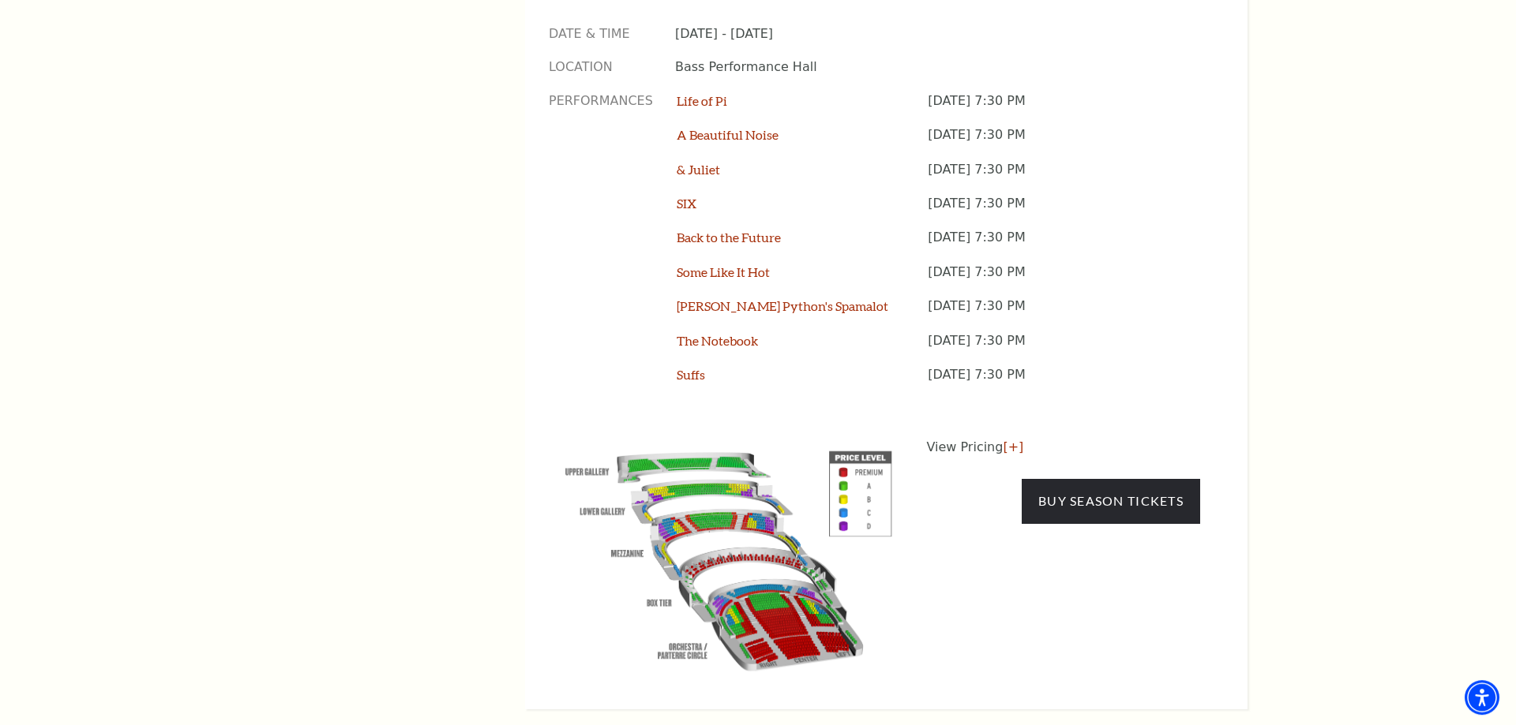
scroll to position [1449, 0]
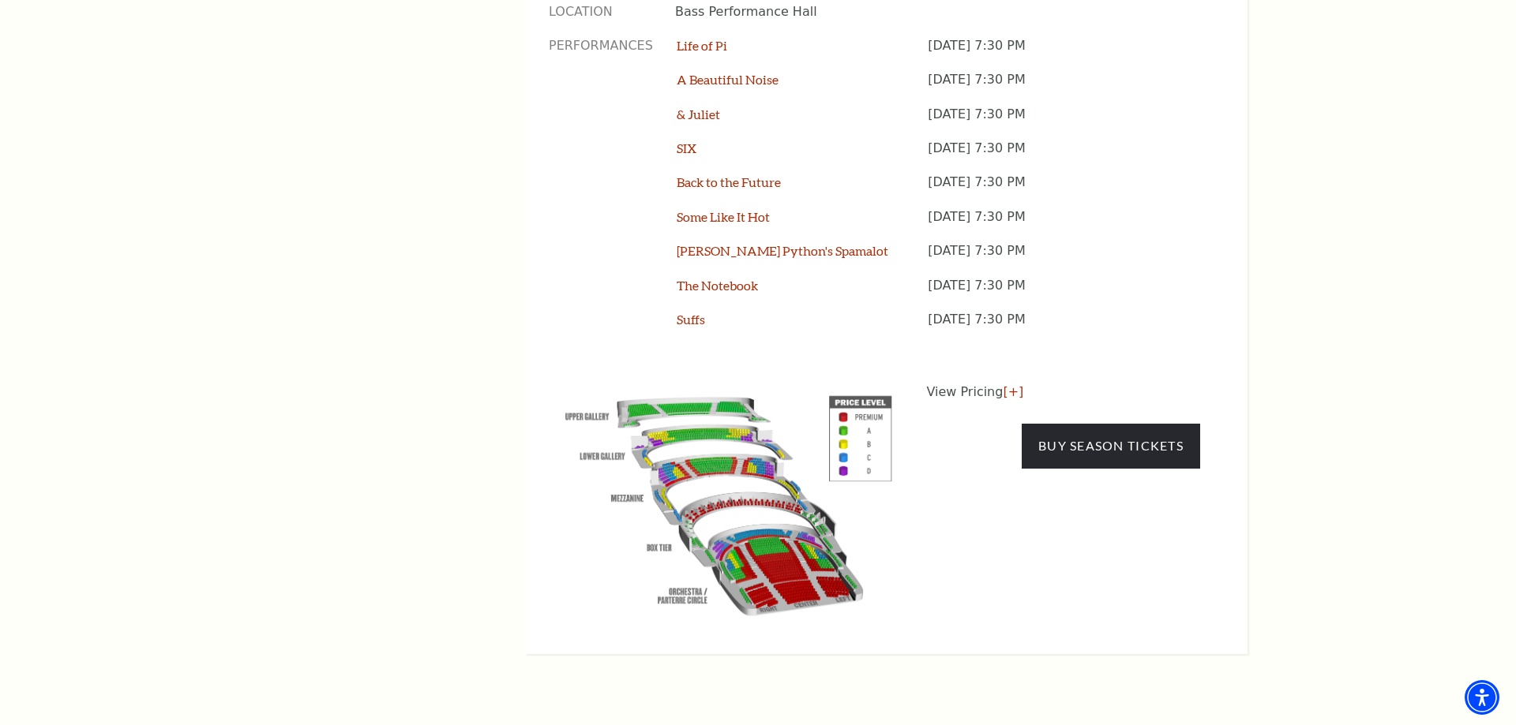
click at [803, 512] on img at bounding box center [729, 503] width 360 height 240
click at [1009, 384] on link "[+]" at bounding box center [1013, 391] width 21 height 15
